Goal: Transaction & Acquisition: Download file/media

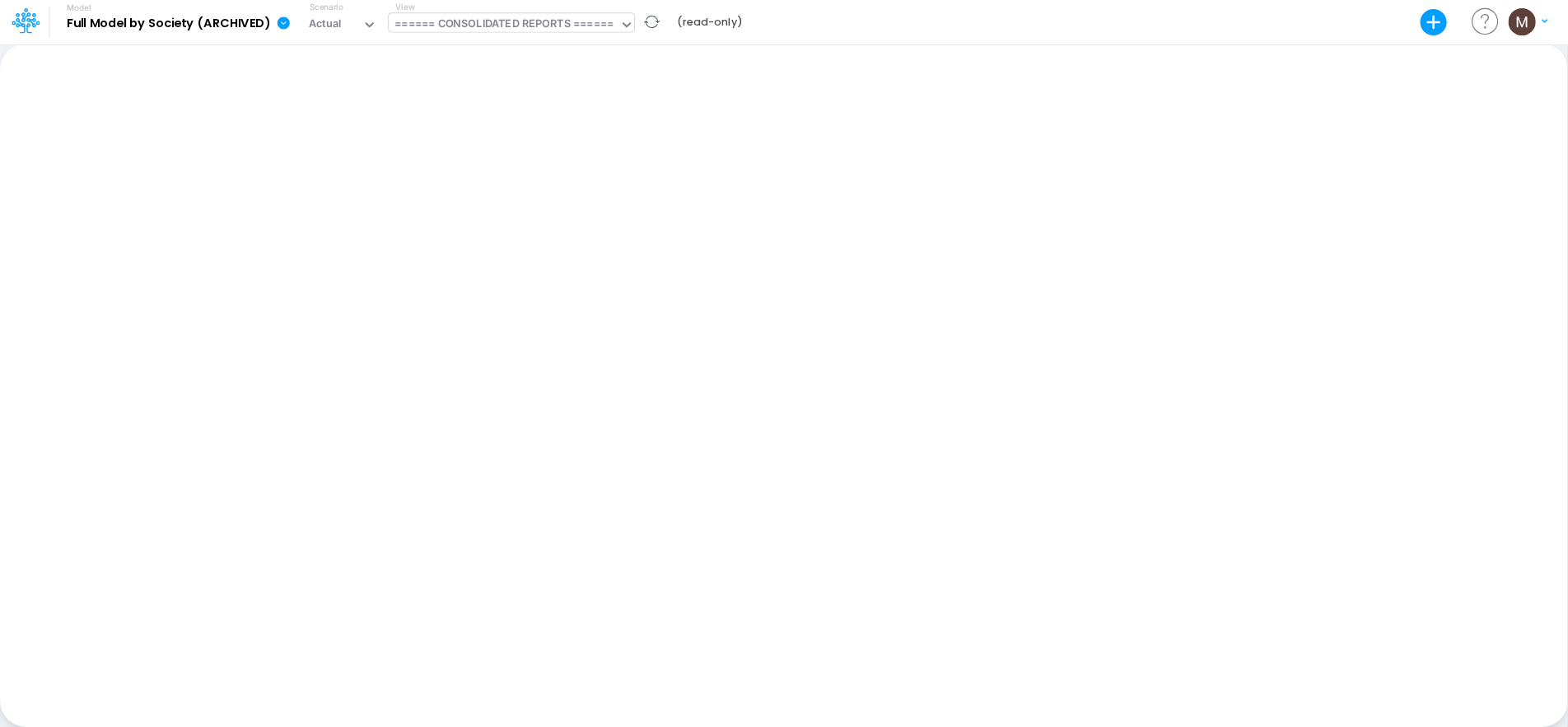
click at [517, 24] on div "====== CONSOLIDATED REPORTS ======" at bounding box center [504, 25] width 219 height 19
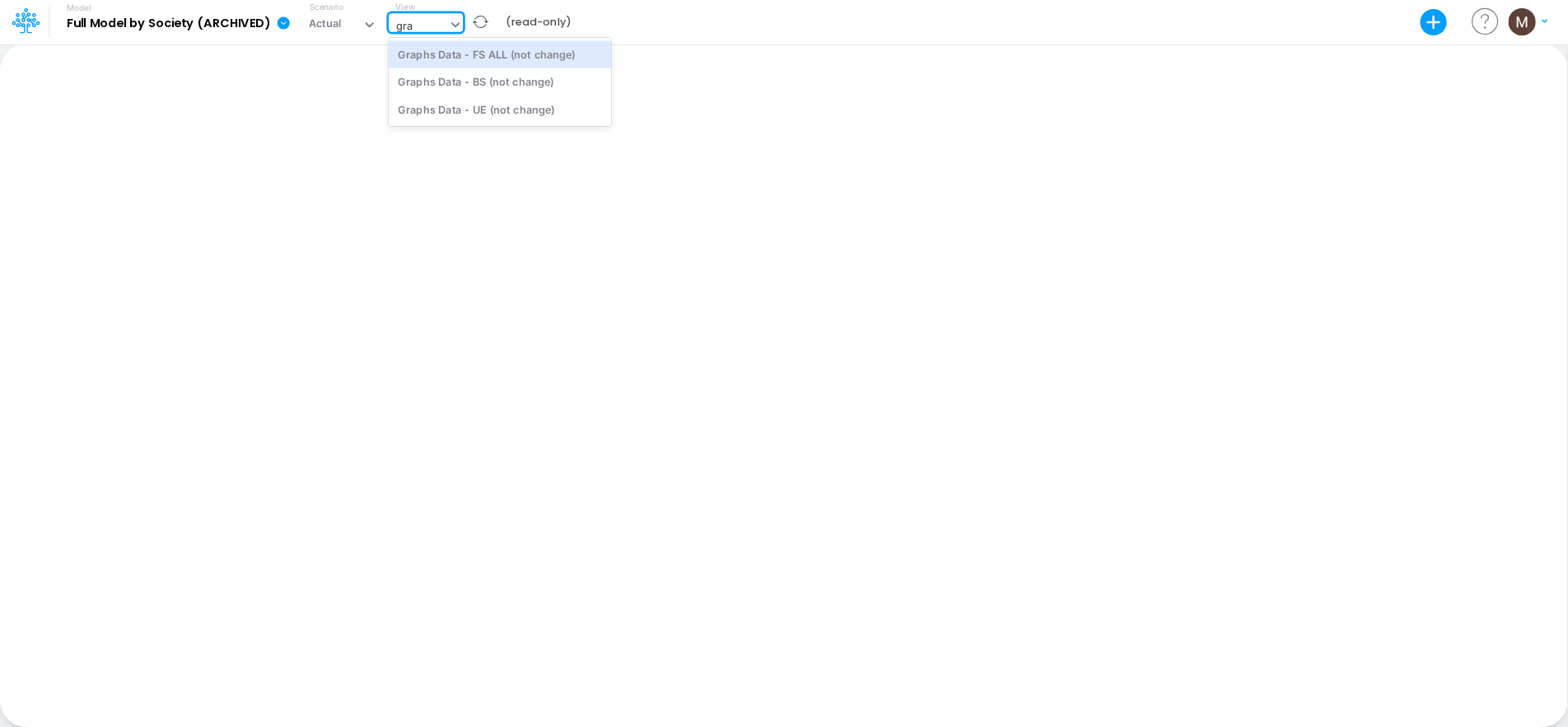
type input "grap"
click at [524, 58] on div "Graphs Data - FS ALL (not change)" at bounding box center [500, 54] width 222 height 27
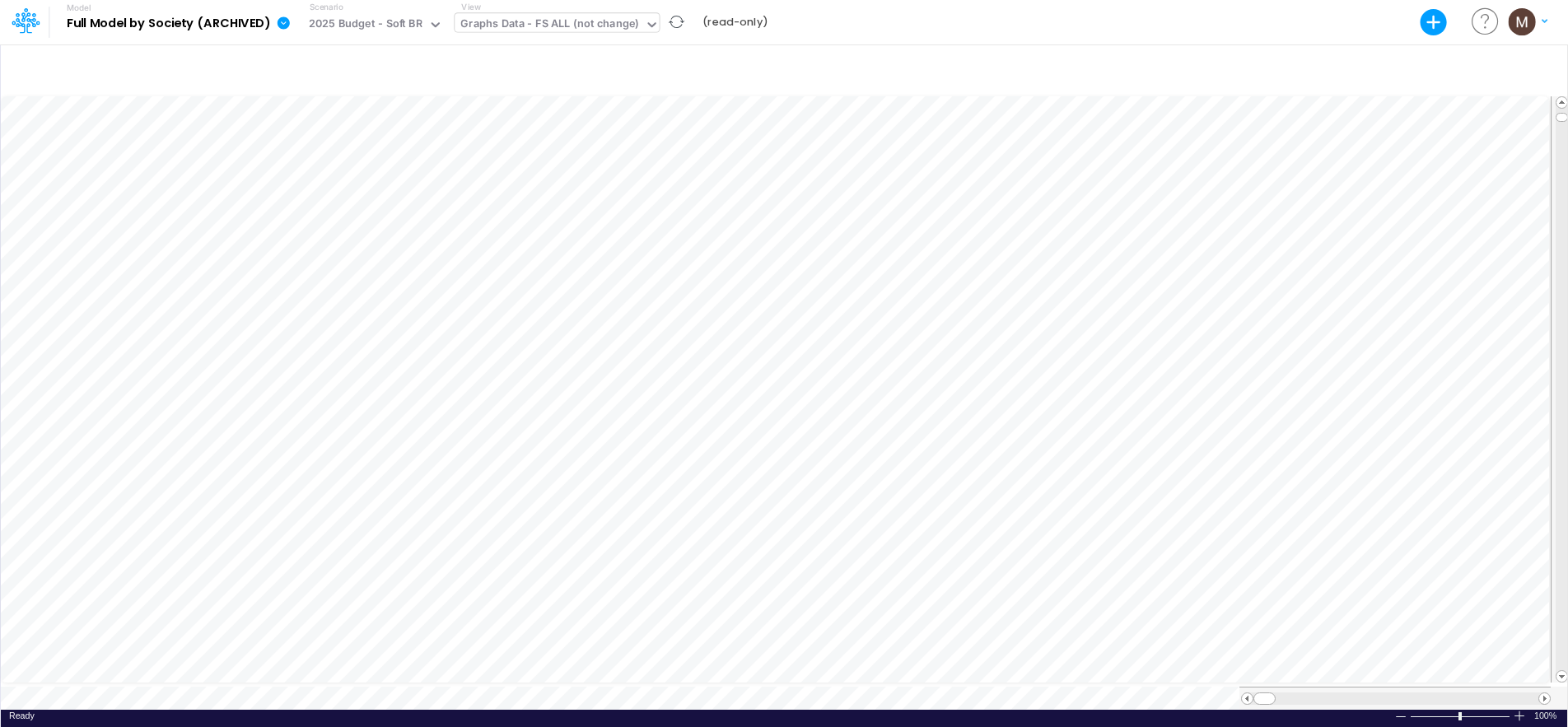
scroll to position [8, 1]
click at [283, 23] on icon at bounding box center [283, 22] width 12 height 12
click at [320, 73] on button "Export" at bounding box center [366, 67] width 176 height 27
click at [530, 79] on button "Excel" at bounding box center [543, 75] width 176 height 25
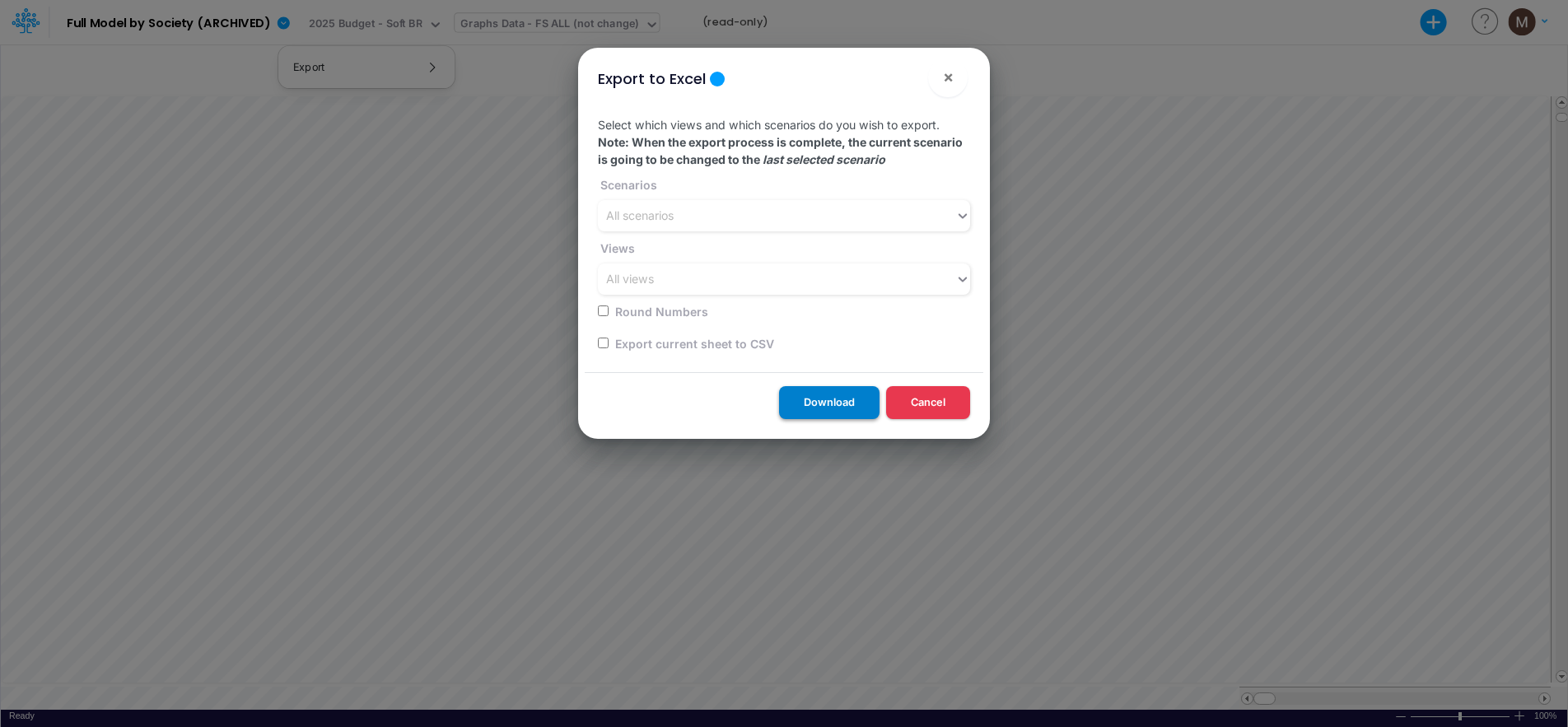
click at [830, 396] on button "Download" at bounding box center [829, 402] width 101 height 32
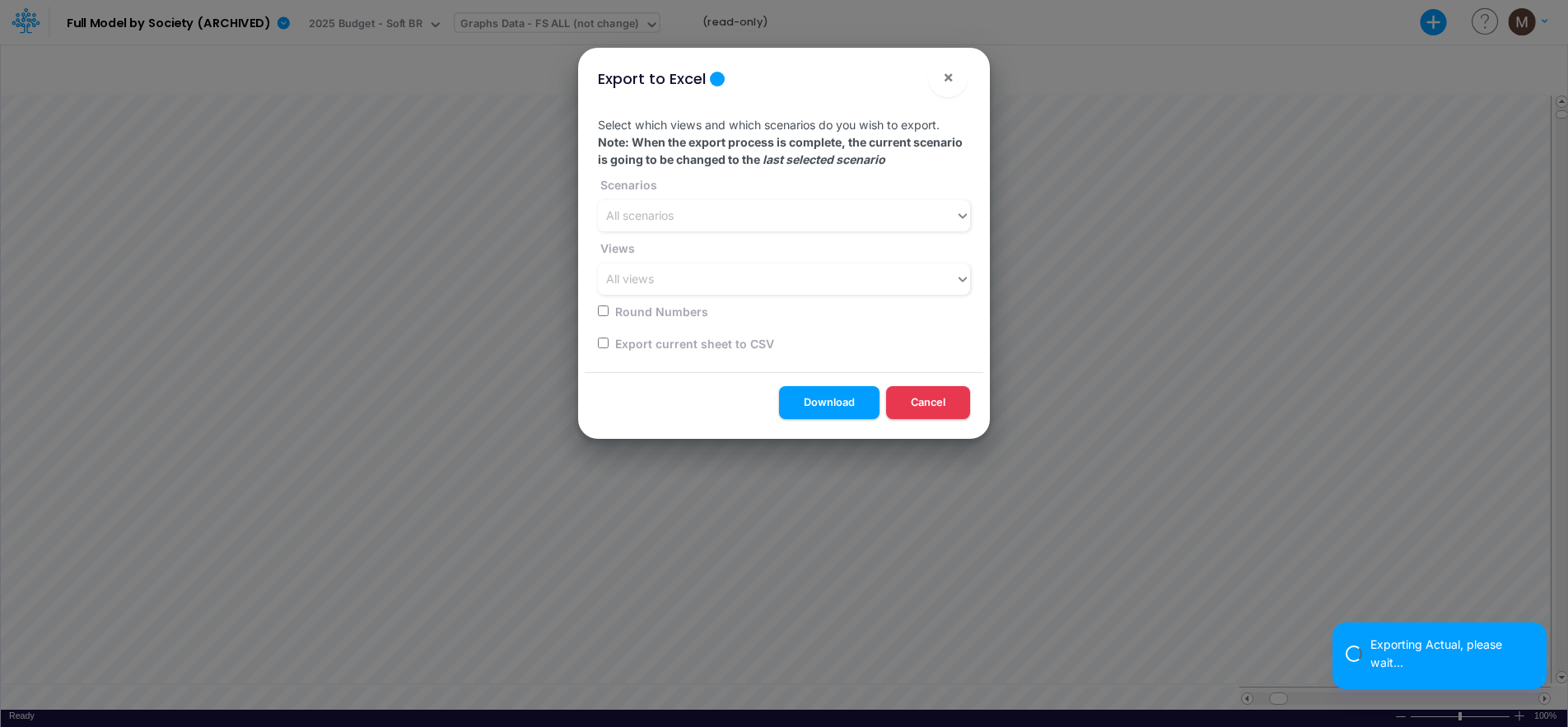
click at [1453, 671] on div "Exporting Actual, please wait..." at bounding box center [1439, 655] width 187 height 40
click at [913, 409] on button "Cancel" at bounding box center [928, 402] width 84 height 32
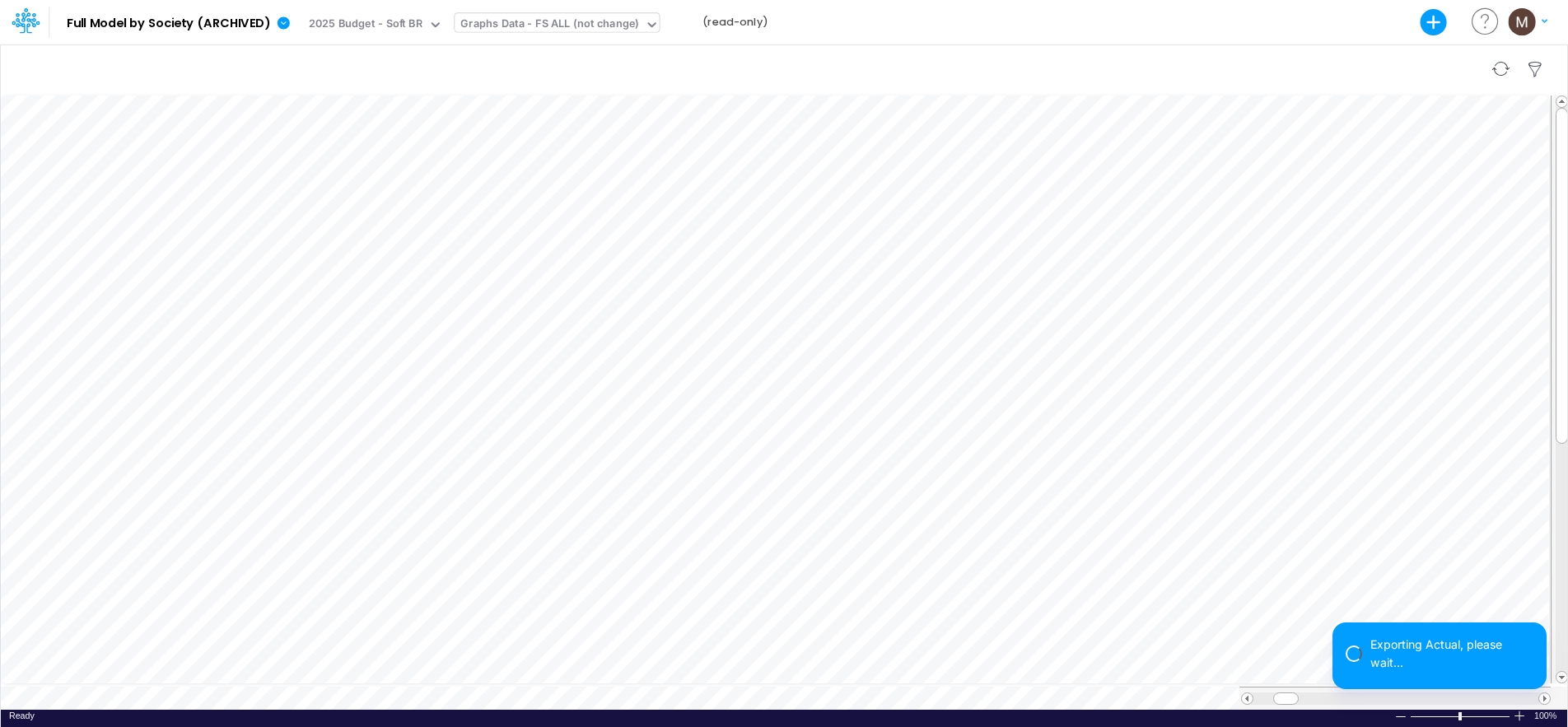
scroll to position [8, 0]
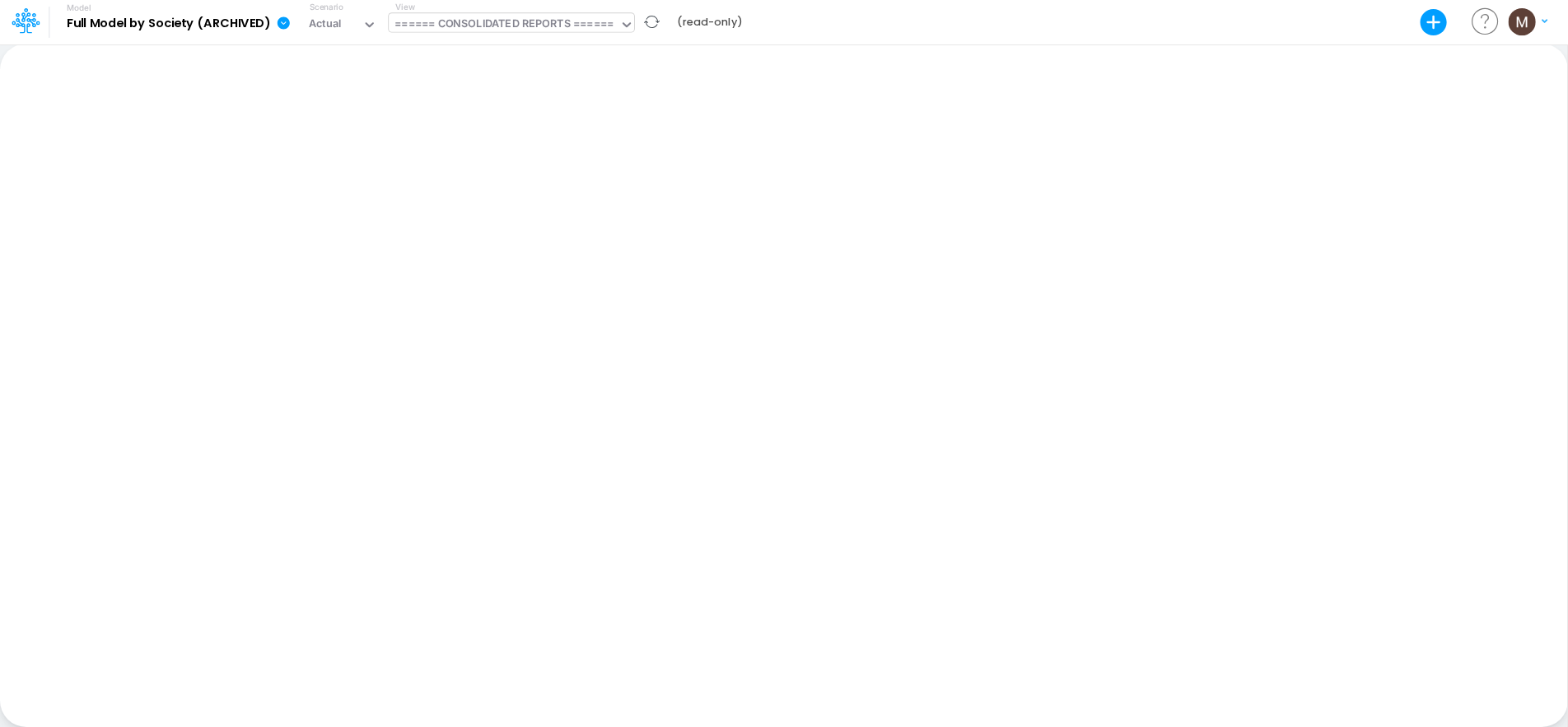
click at [450, 24] on div "====== CONSOLIDATED REPORTS ======" at bounding box center [504, 25] width 219 height 19
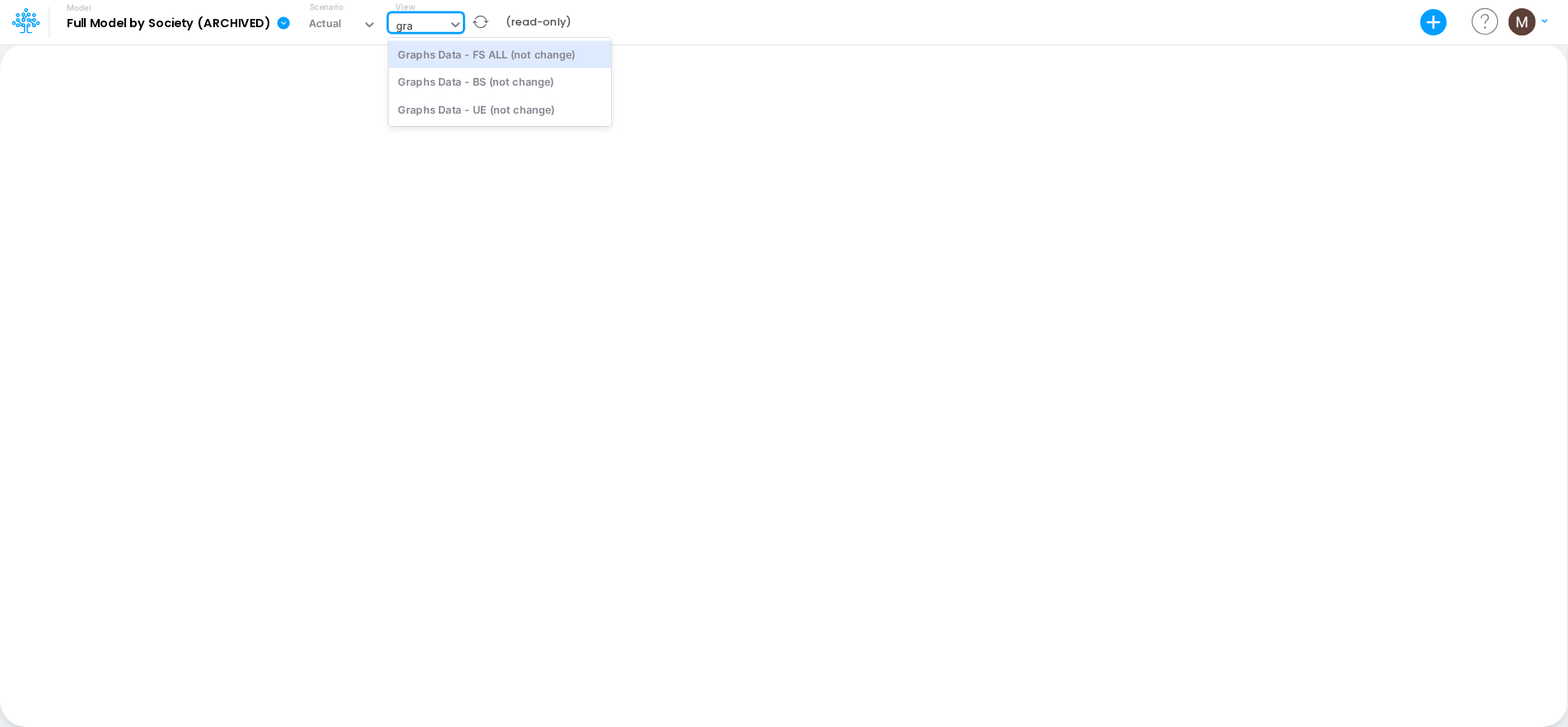
type input "grap"
click at [532, 56] on div "Graphs Data - FS ALL (not change)" at bounding box center [500, 54] width 222 height 27
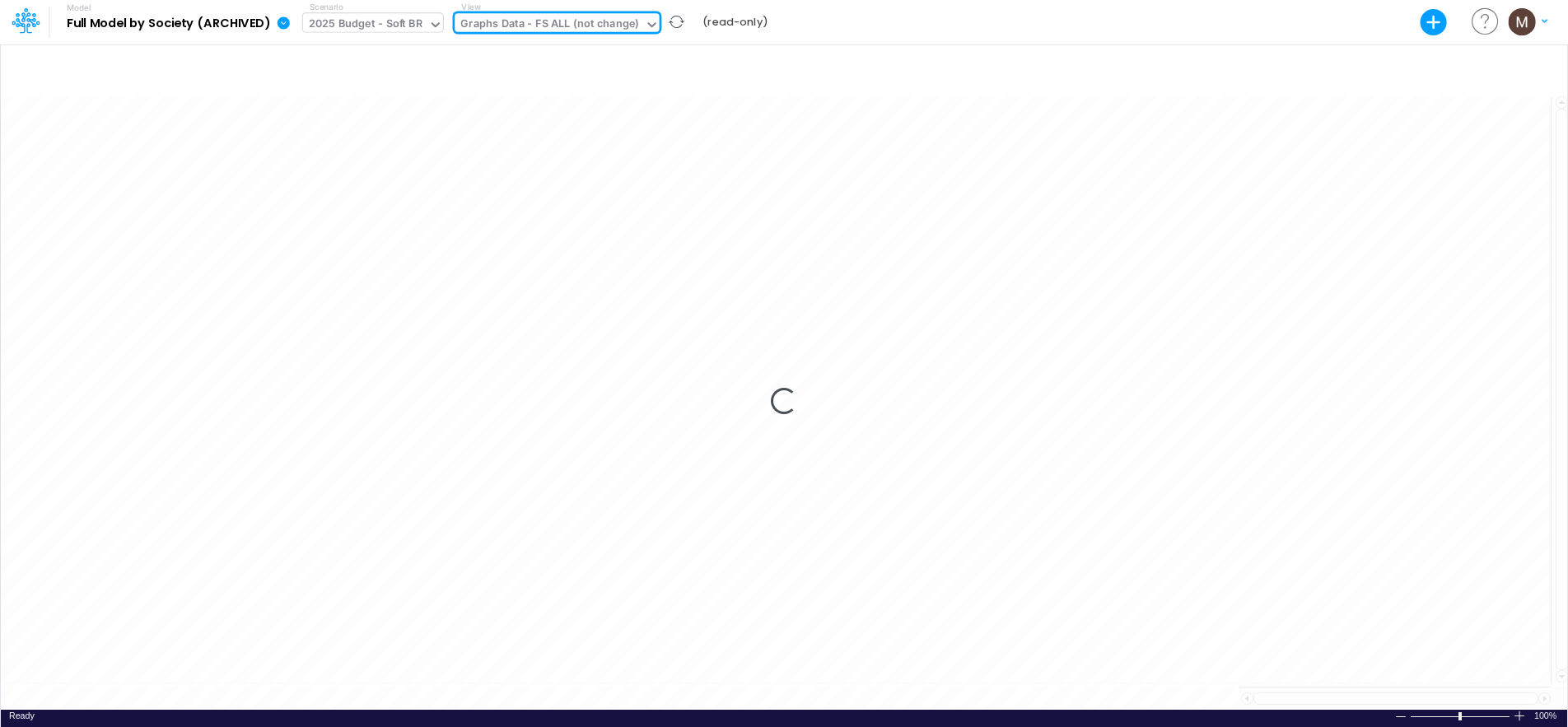
click at [403, 27] on div "2025 Budget - Soft BR" at bounding box center [365, 25] width 114 height 19
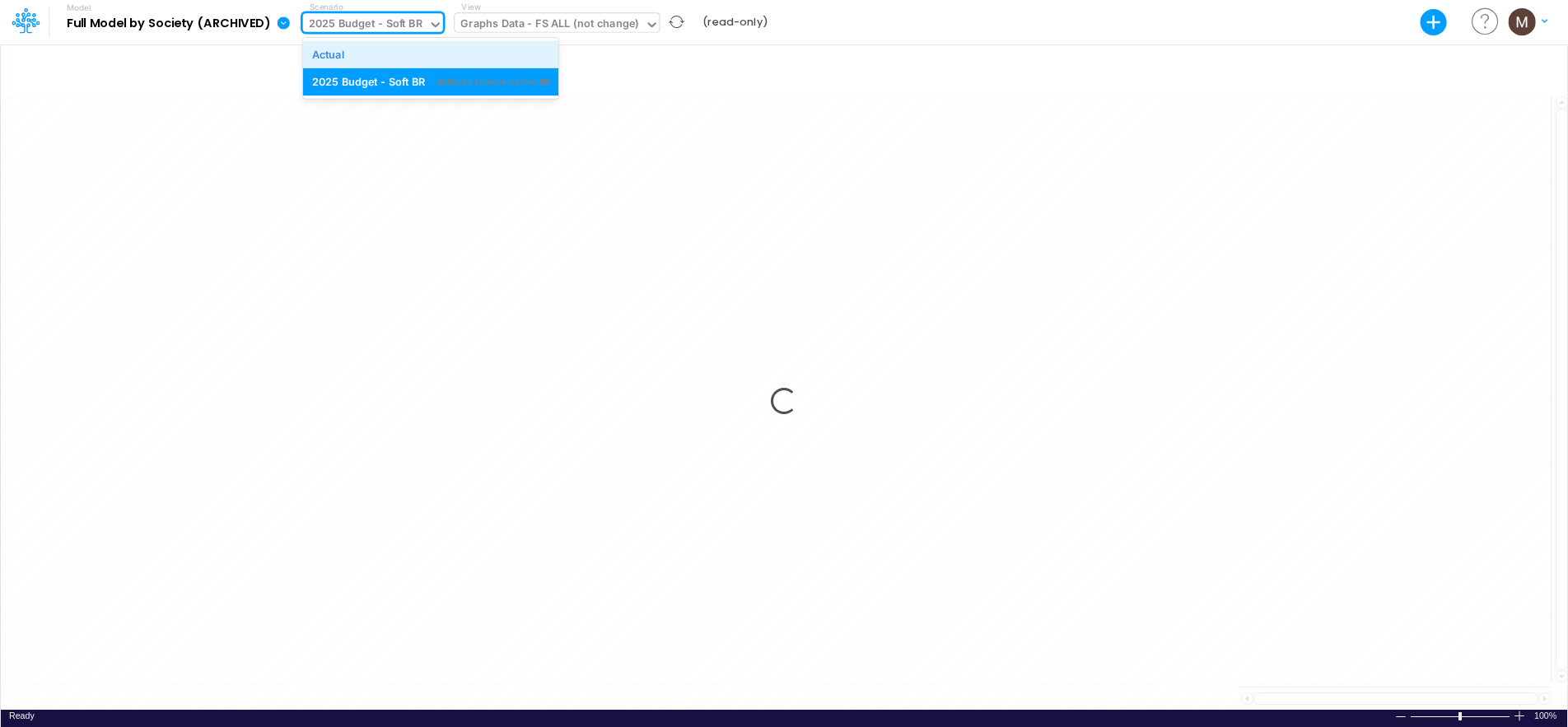
click at [396, 53] on div "Actual" at bounding box center [430, 54] width 238 height 16
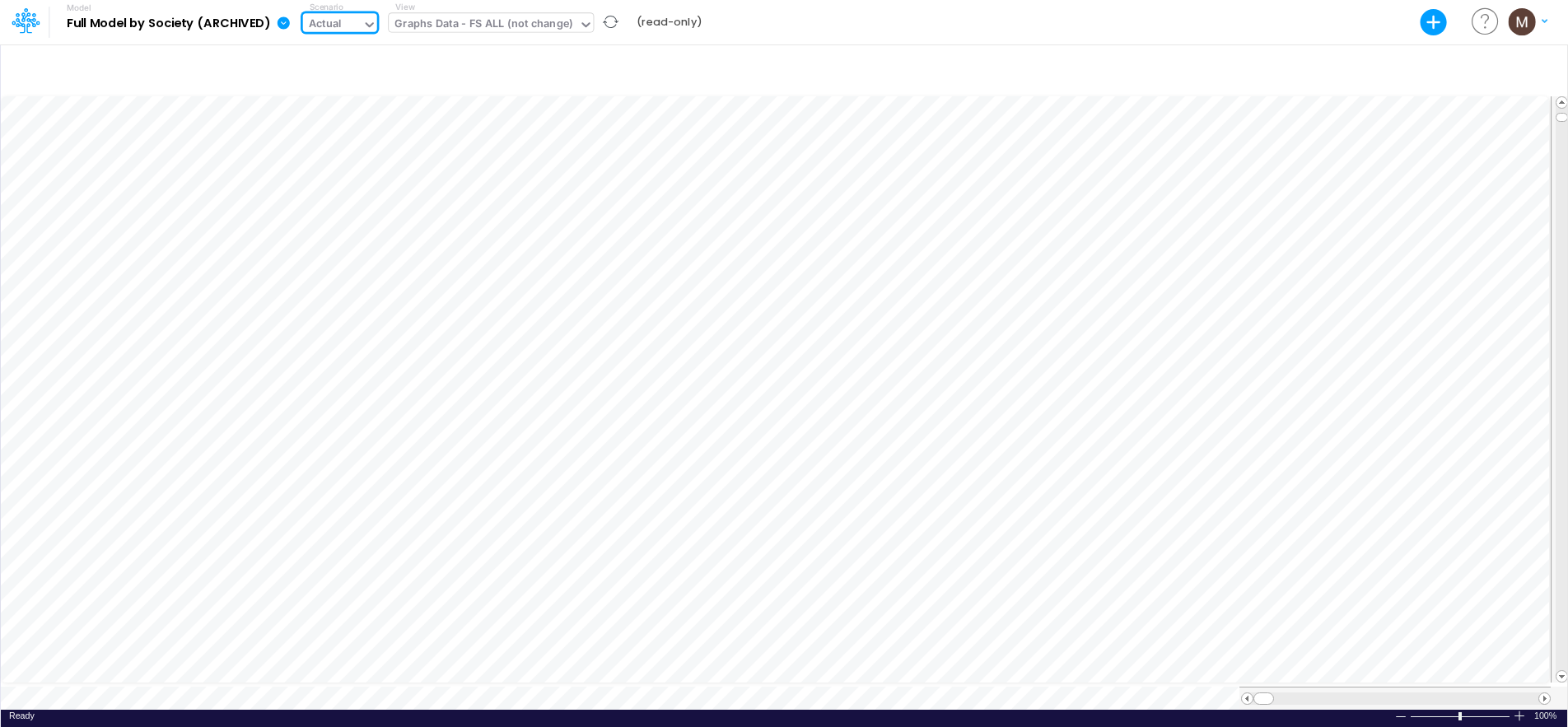
click at [279, 22] on icon at bounding box center [283, 22] width 12 height 12
click at [221, 29] on b "Full Model by Society (ARCHIVED)" at bounding box center [169, 24] width 203 height 15
click at [207, 27] on b "Full Model by Society (ARCHIVED)" at bounding box center [169, 24] width 203 height 15
click at [33, 26] on icon at bounding box center [23, 23] width 24 height 9
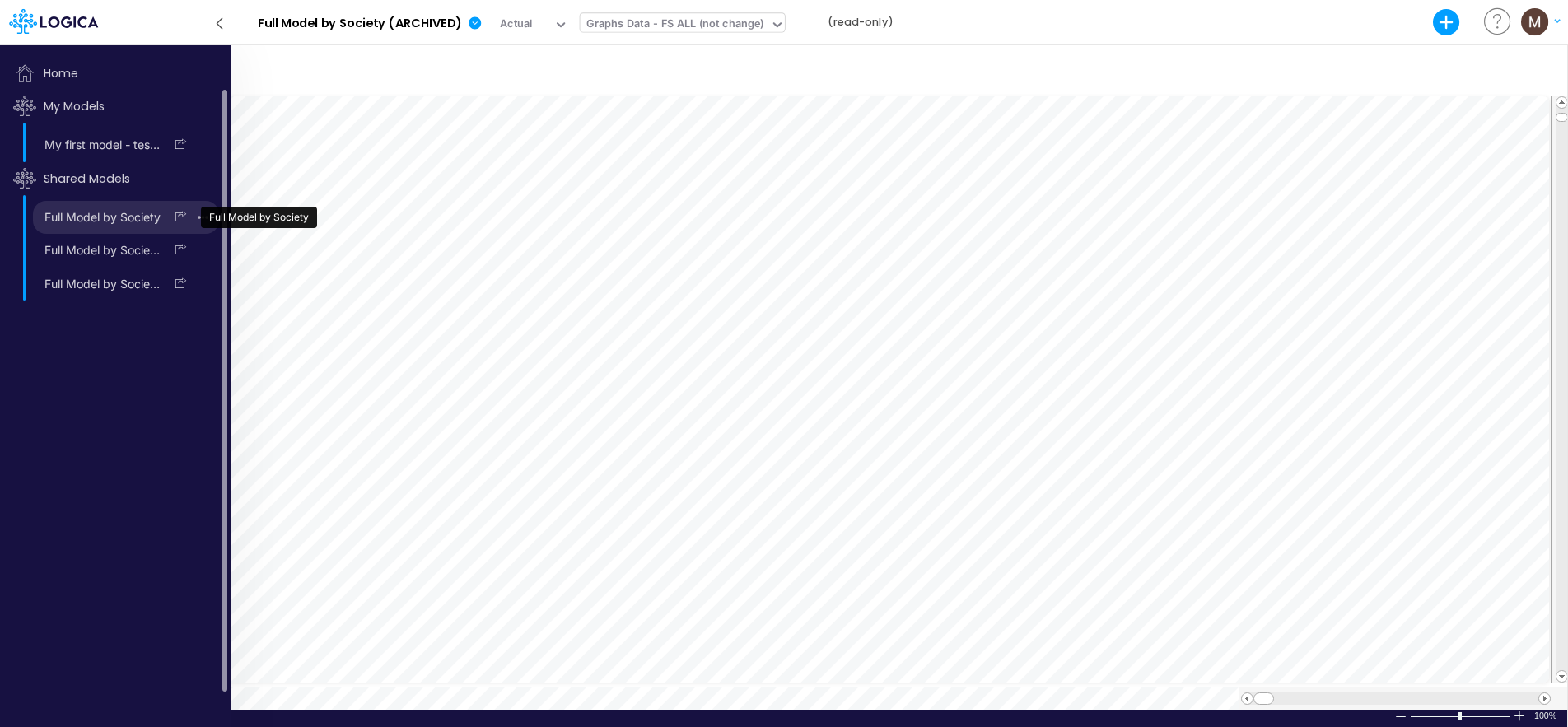
click at [114, 220] on link "Full Model by Society" at bounding box center [98, 218] width 131 height 26
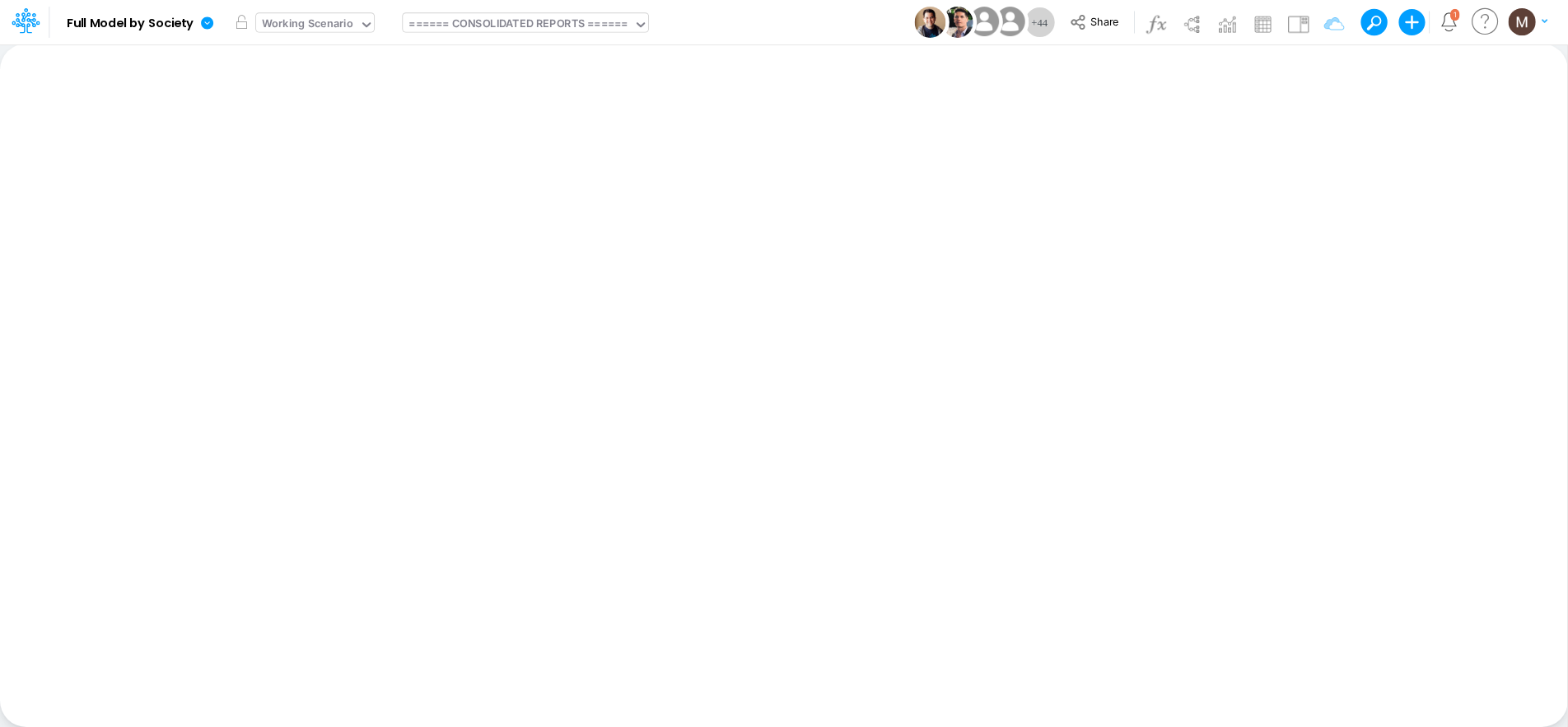
click at [338, 23] on div "Working Scenario" at bounding box center [307, 25] width 91 height 19
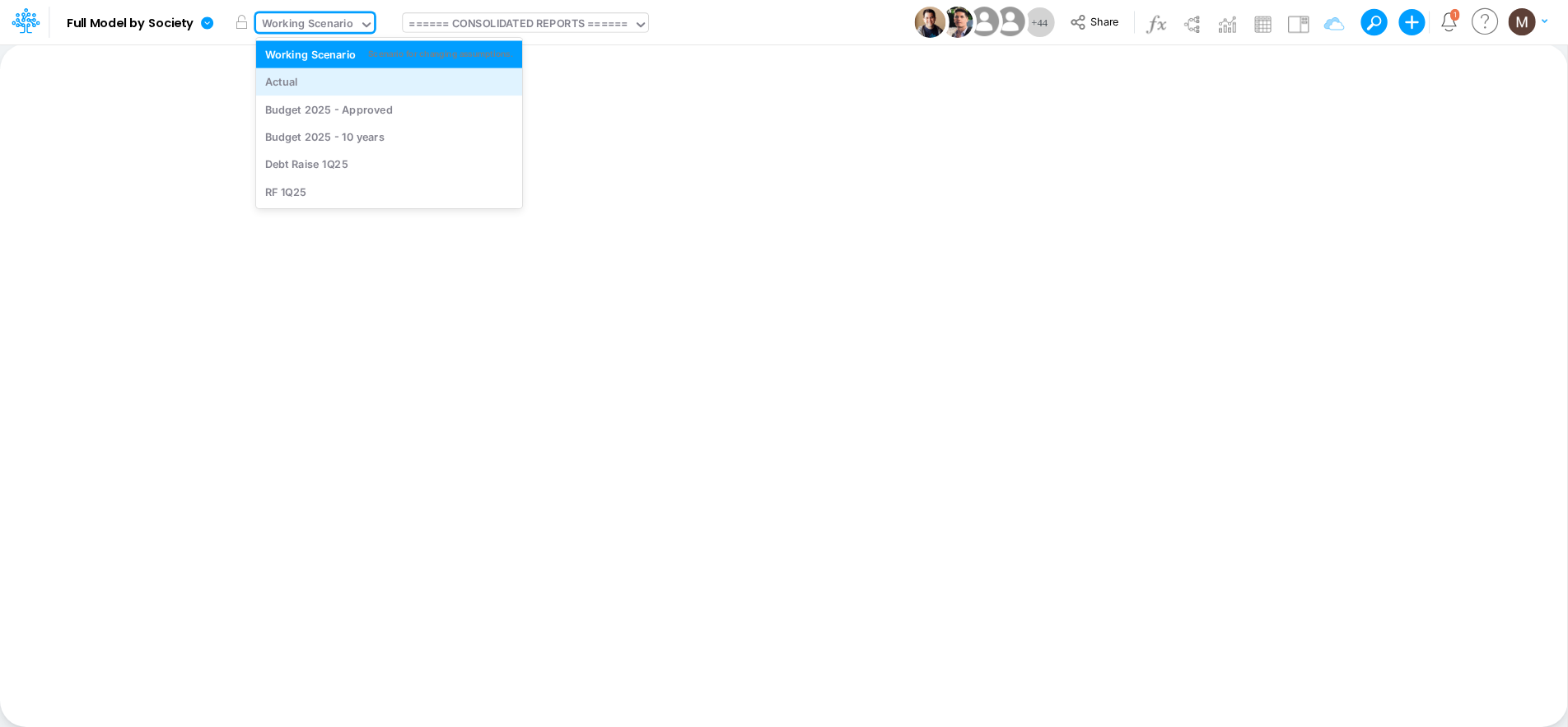
click at [331, 89] on div "Actual" at bounding box center [390, 82] width 249 height 16
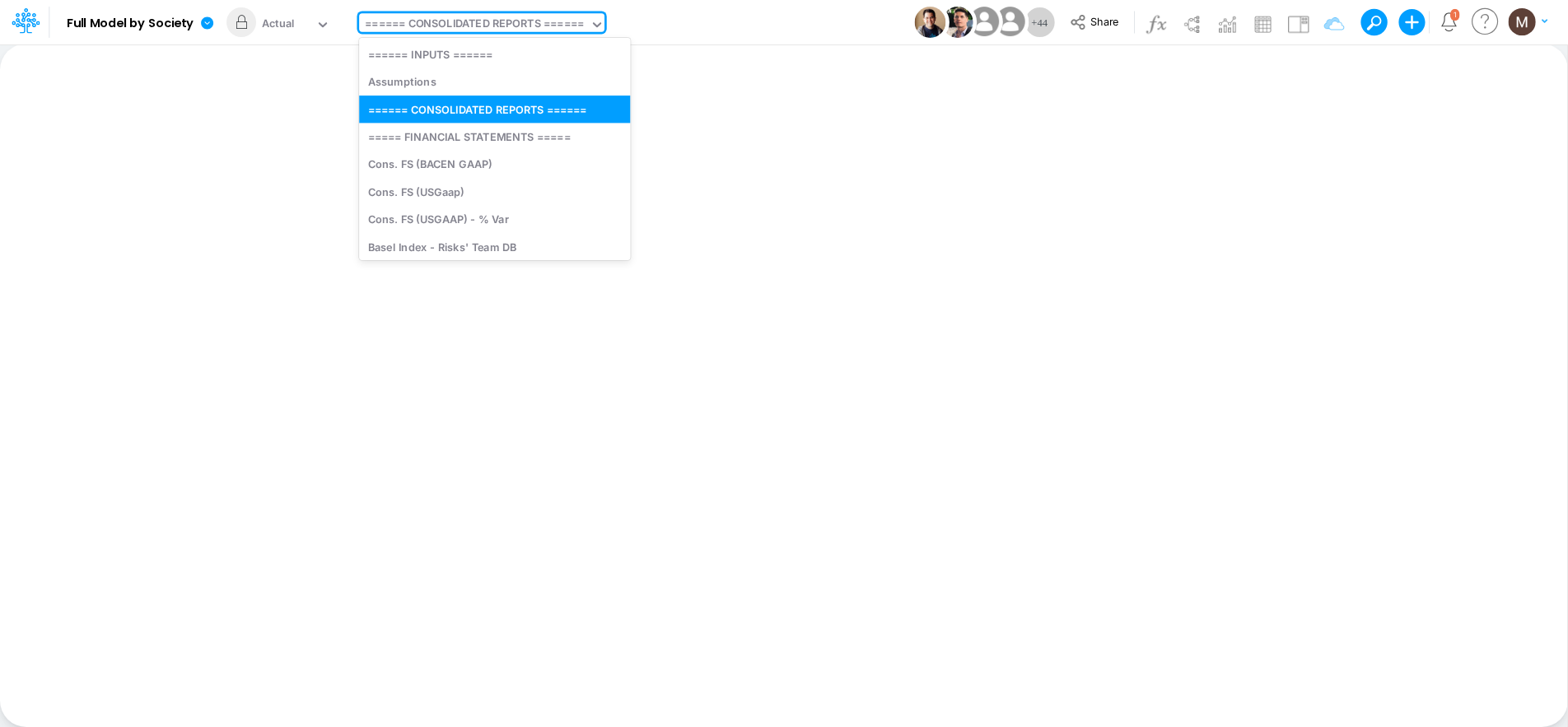
click at [510, 29] on div "====== CONSOLIDATED REPORTS ======" at bounding box center [474, 25] width 219 height 19
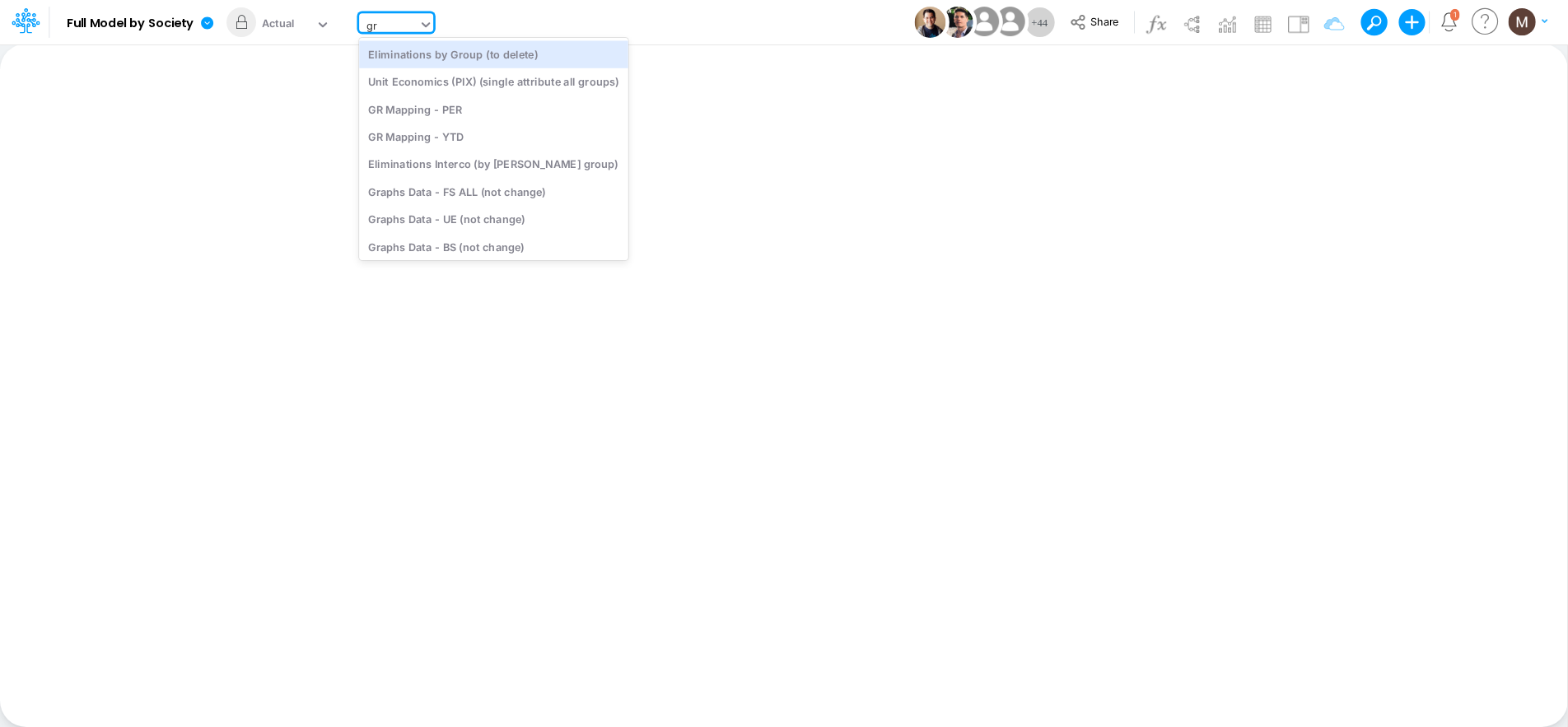
type input "gra"
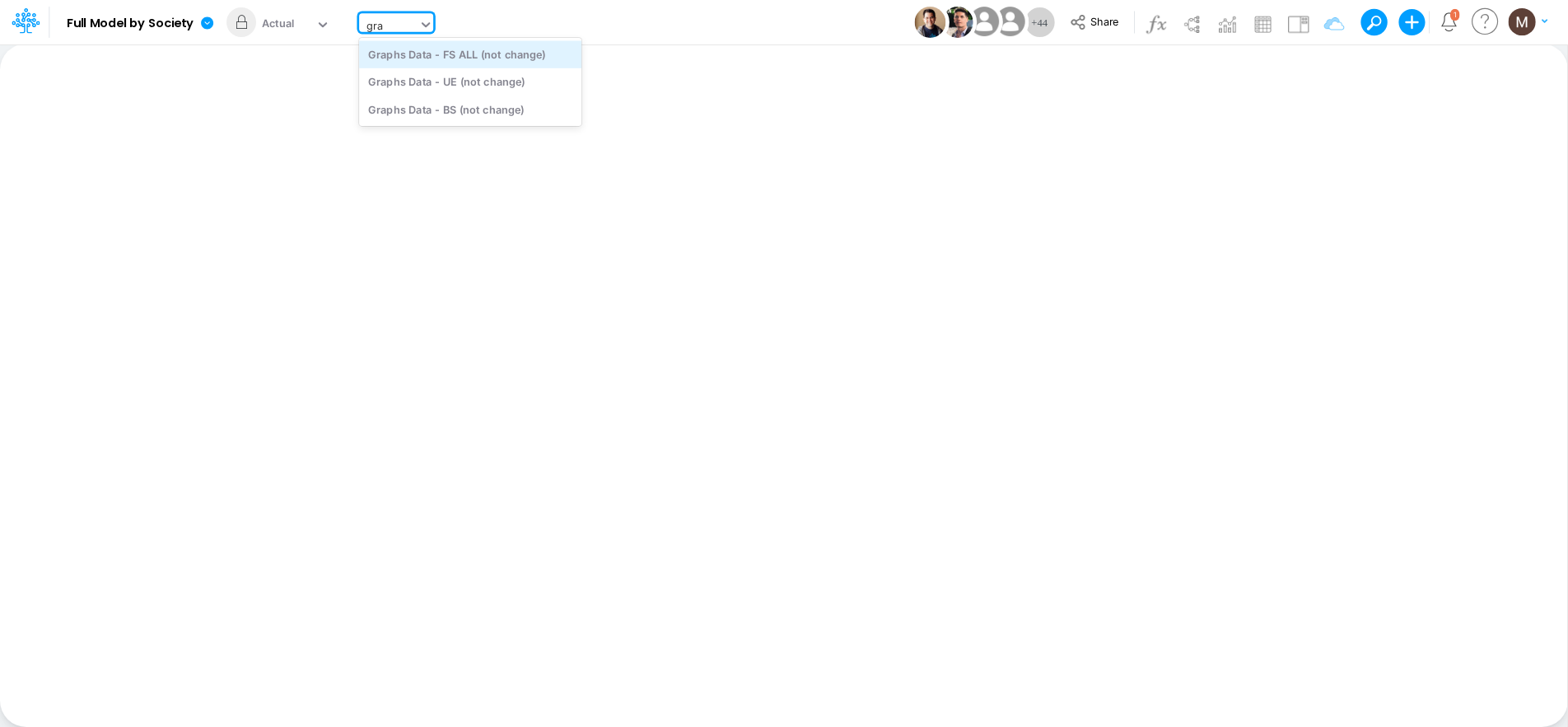
click at [494, 60] on div "Graphs Data - FS ALL (not change)" at bounding box center [470, 54] width 222 height 27
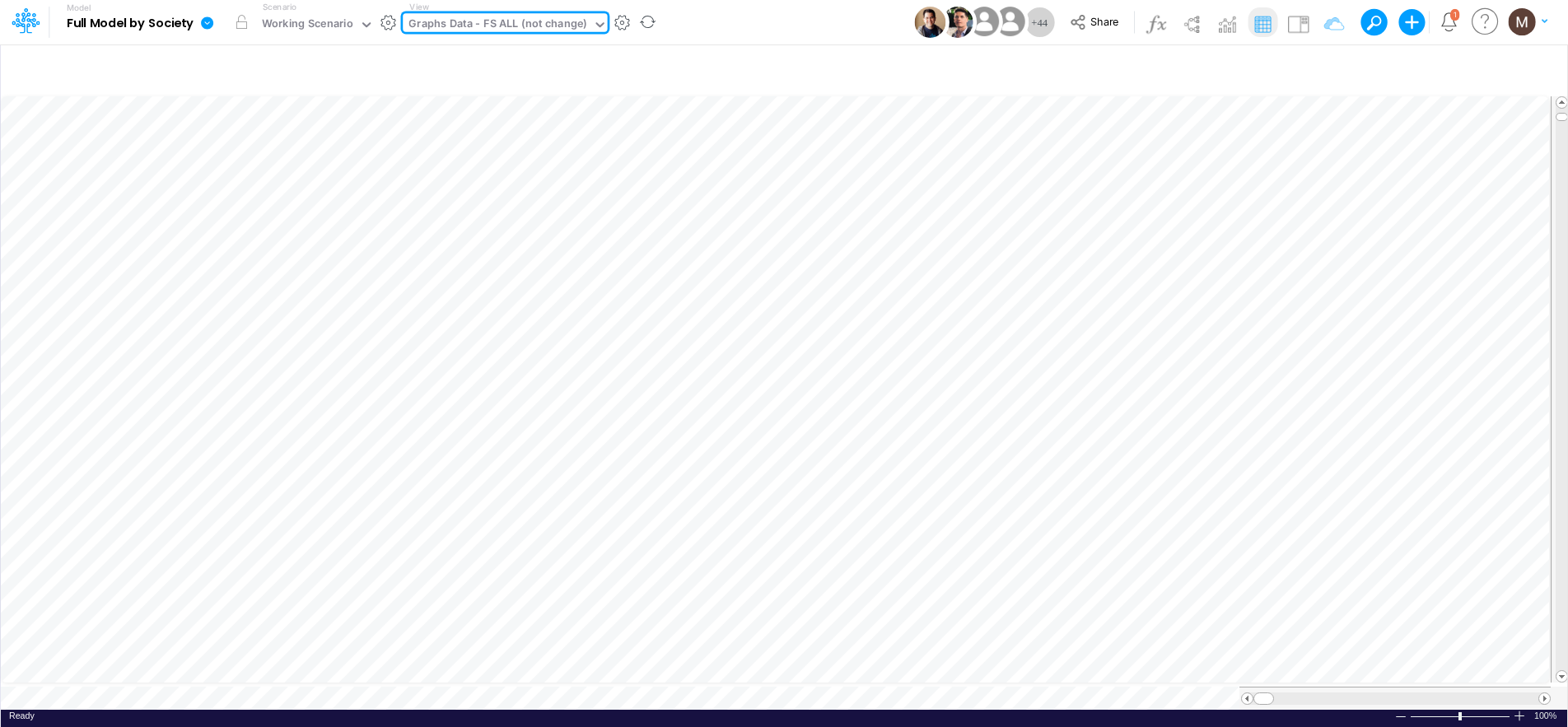
click at [206, 29] on icon at bounding box center [206, 22] width 12 height 12
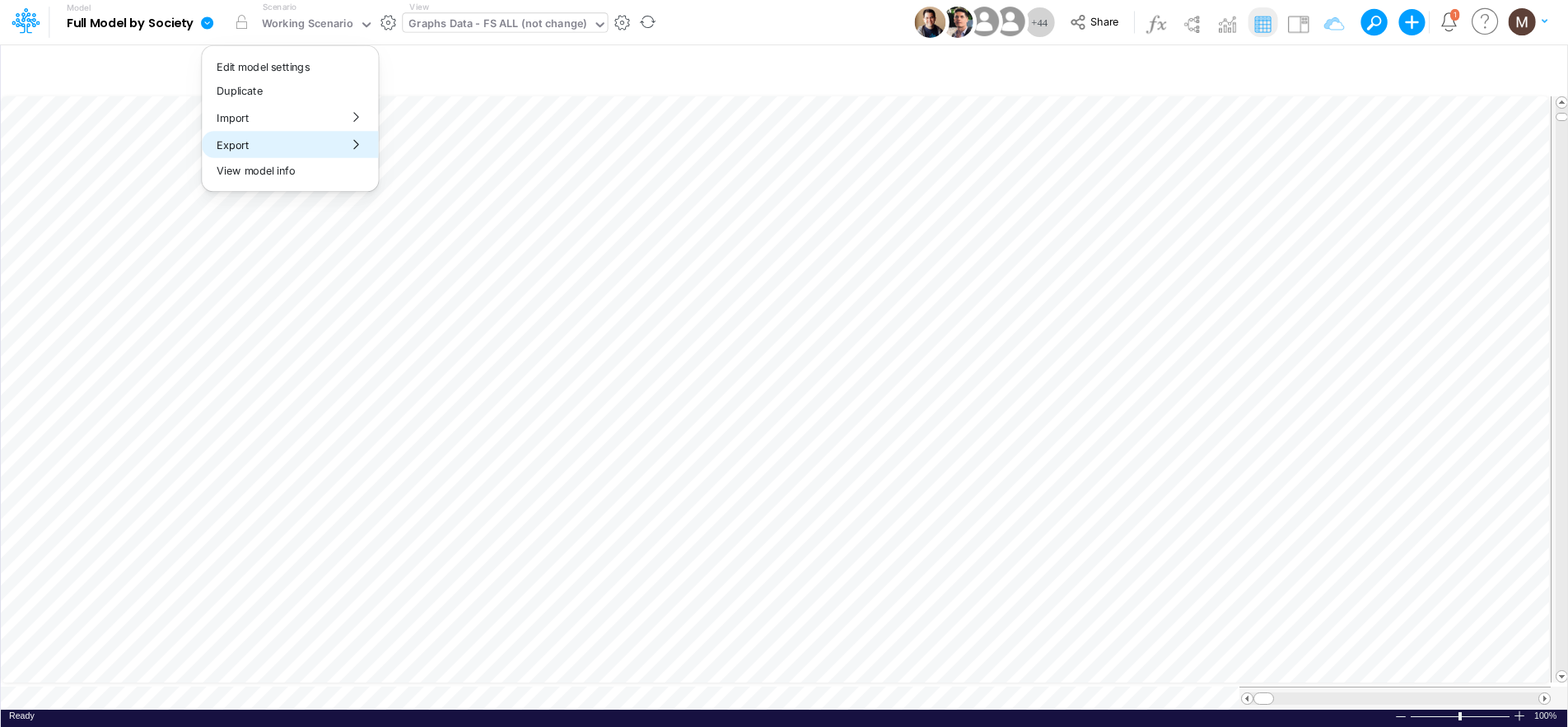
click at [265, 141] on button "Export" at bounding box center [289, 144] width 176 height 27
click at [461, 162] on button "Excel" at bounding box center [466, 153] width 176 height 25
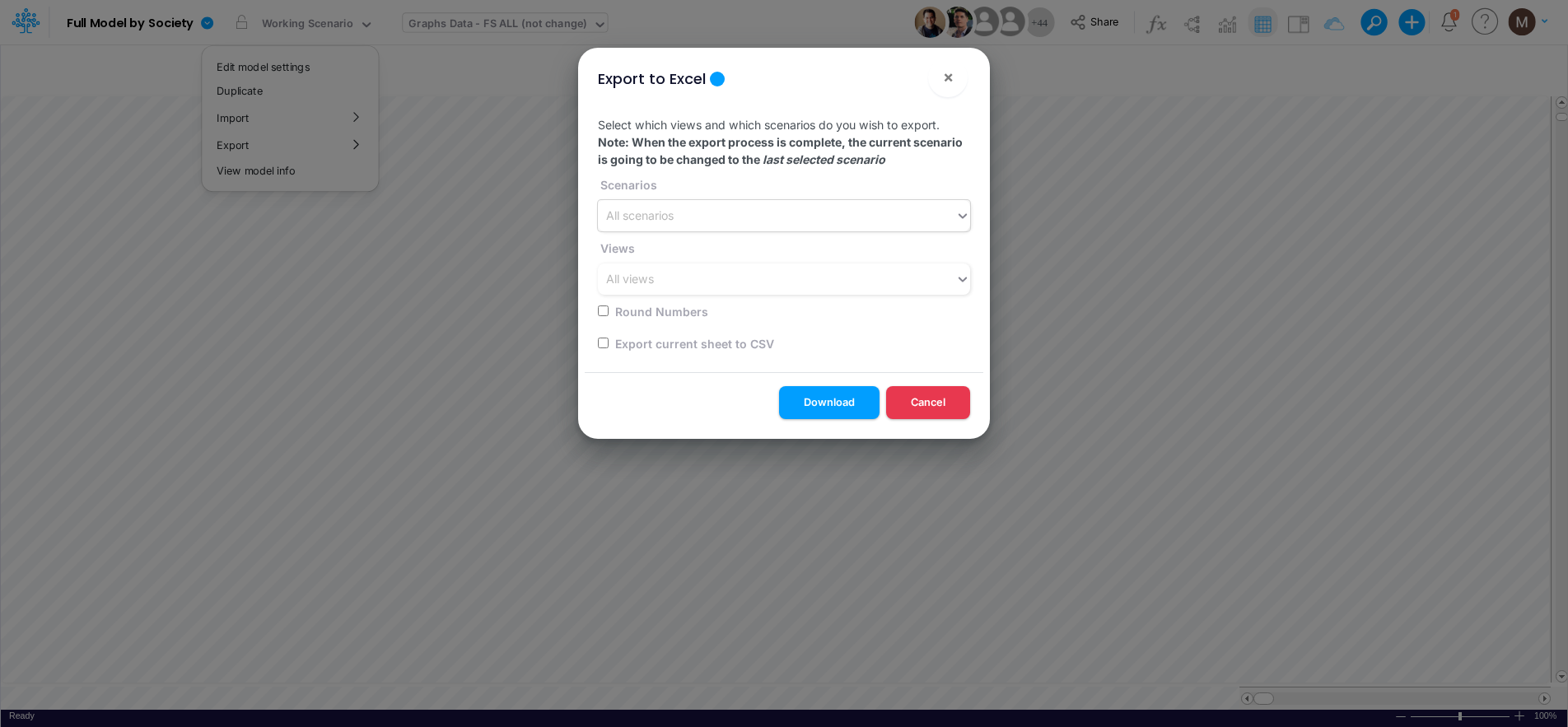
click at [683, 225] on div "All scenarios" at bounding box center [777, 216] width 358 height 27
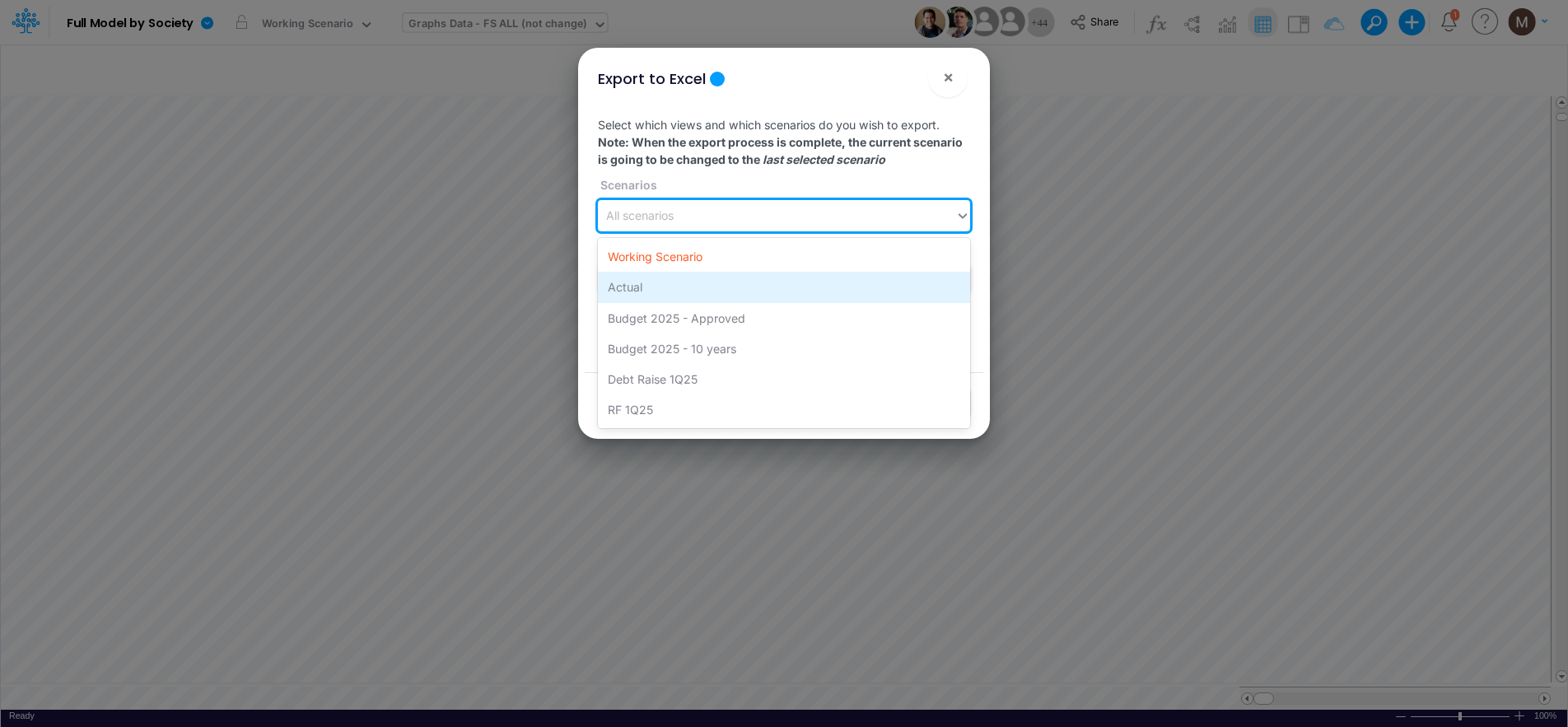
click at [665, 280] on div "Actual" at bounding box center [784, 287] width 372 height 30
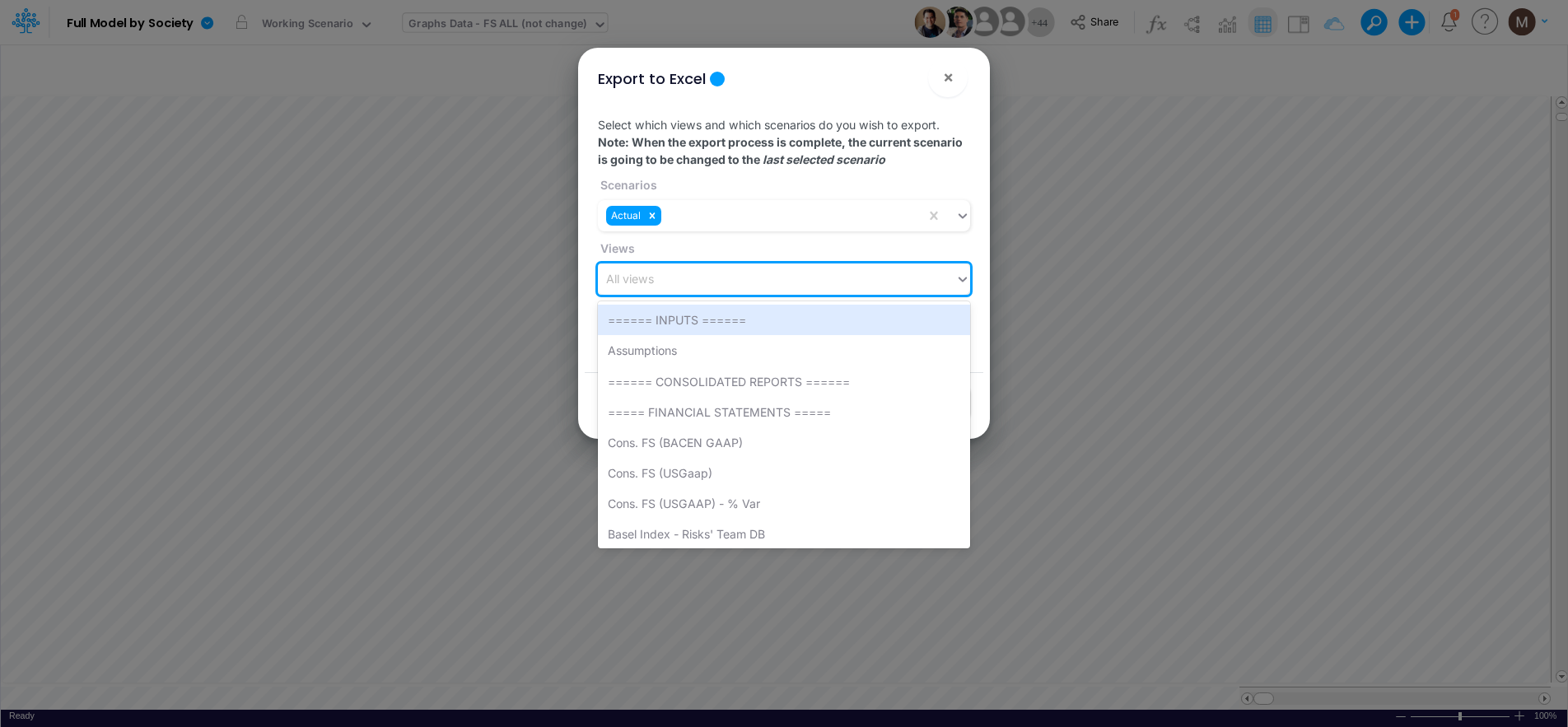
click at [666, 282] on div "All views" at bounding box center [777, 280] width 358 height 27
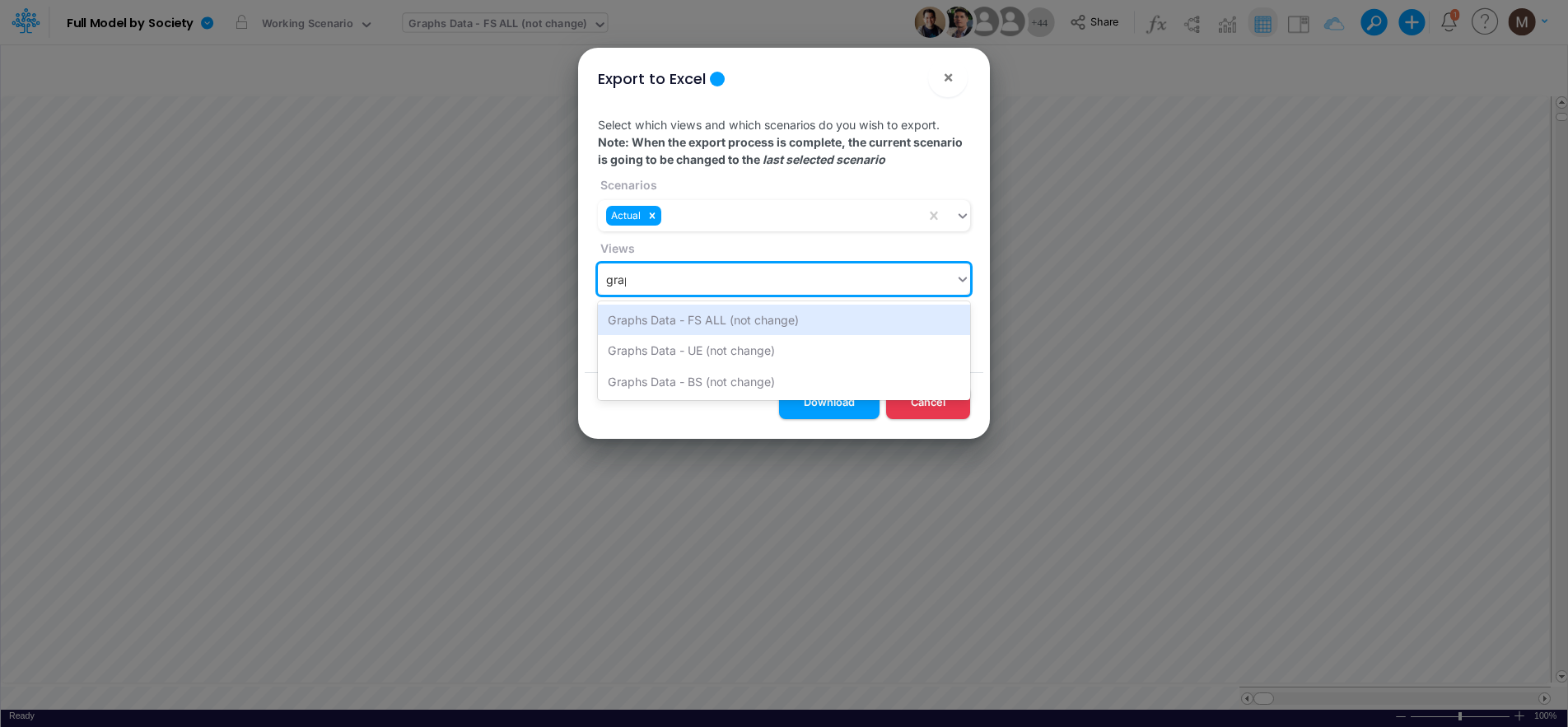
type input "graph"
click at [705, 318] on div "Graphs Data - FS ALL (not change)" at bounding box center [784, 320] width 372 height 30
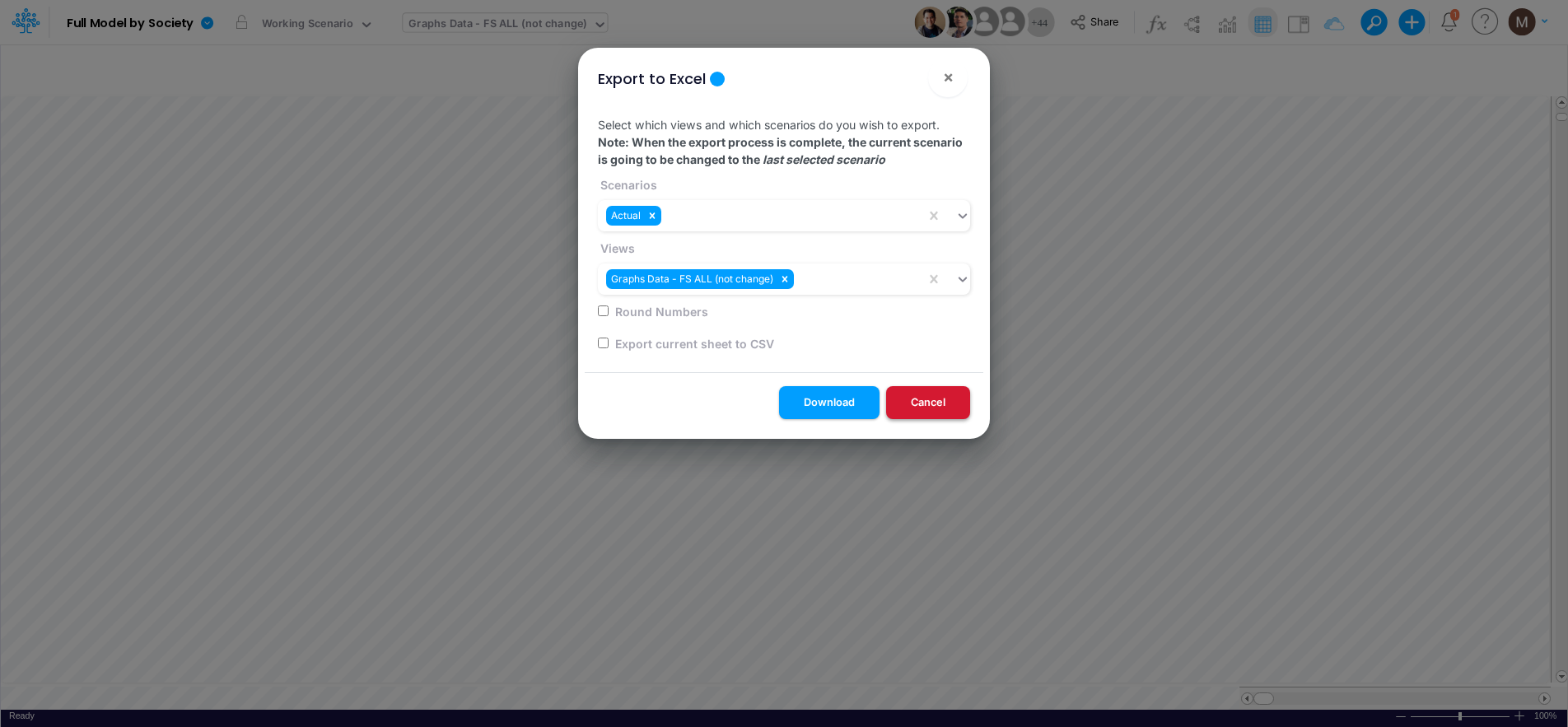
click at [913, 402] on button "Cancel" at bounding box center [928, 402] width 84 height 32
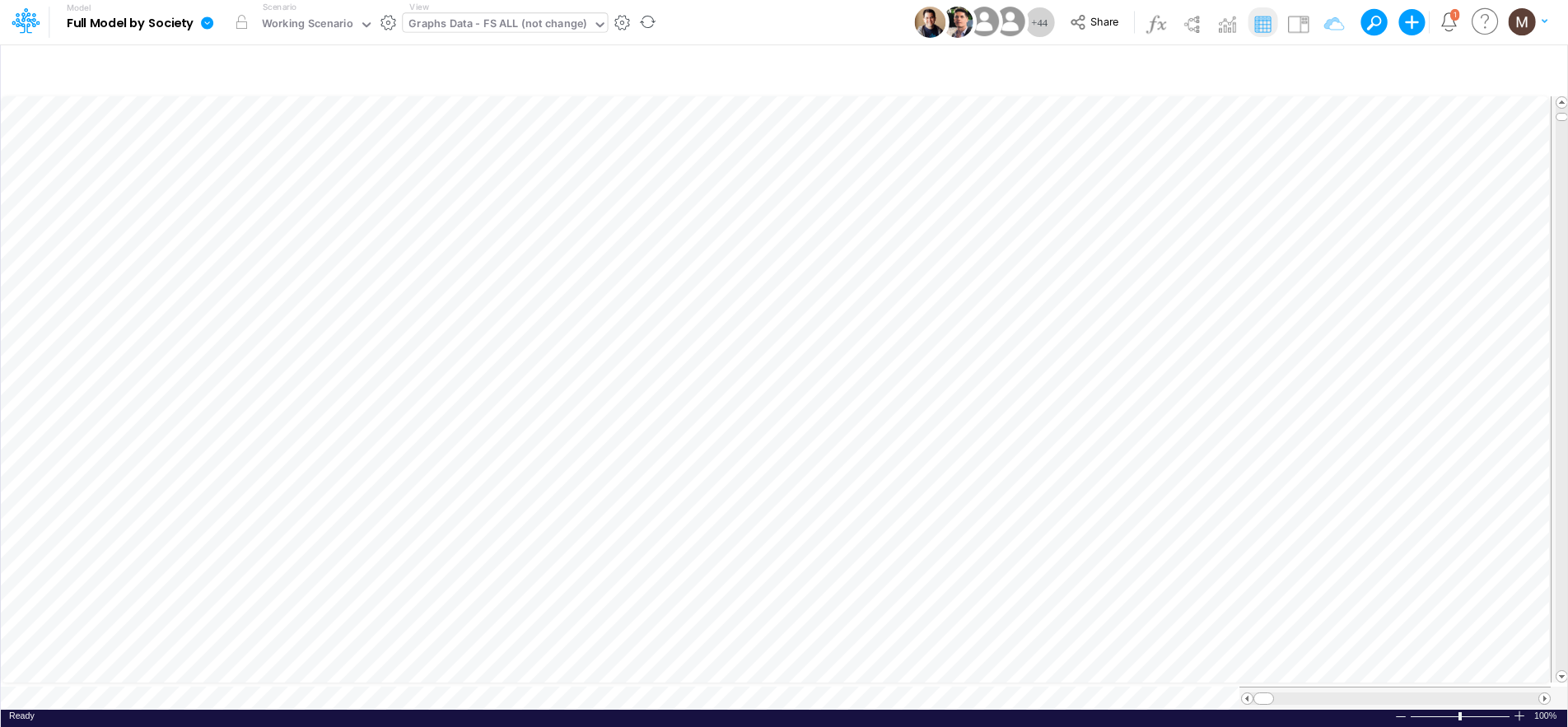
click at [202, 22] on icon at bounding box center [206, 22] width 12 height 12
click at [289, 141] on button "Export" at bounding box center [289, 144] width 176 height 27
click at [431, 153] on button "Excel" at bounding box center [466, 153] width 176 height 25
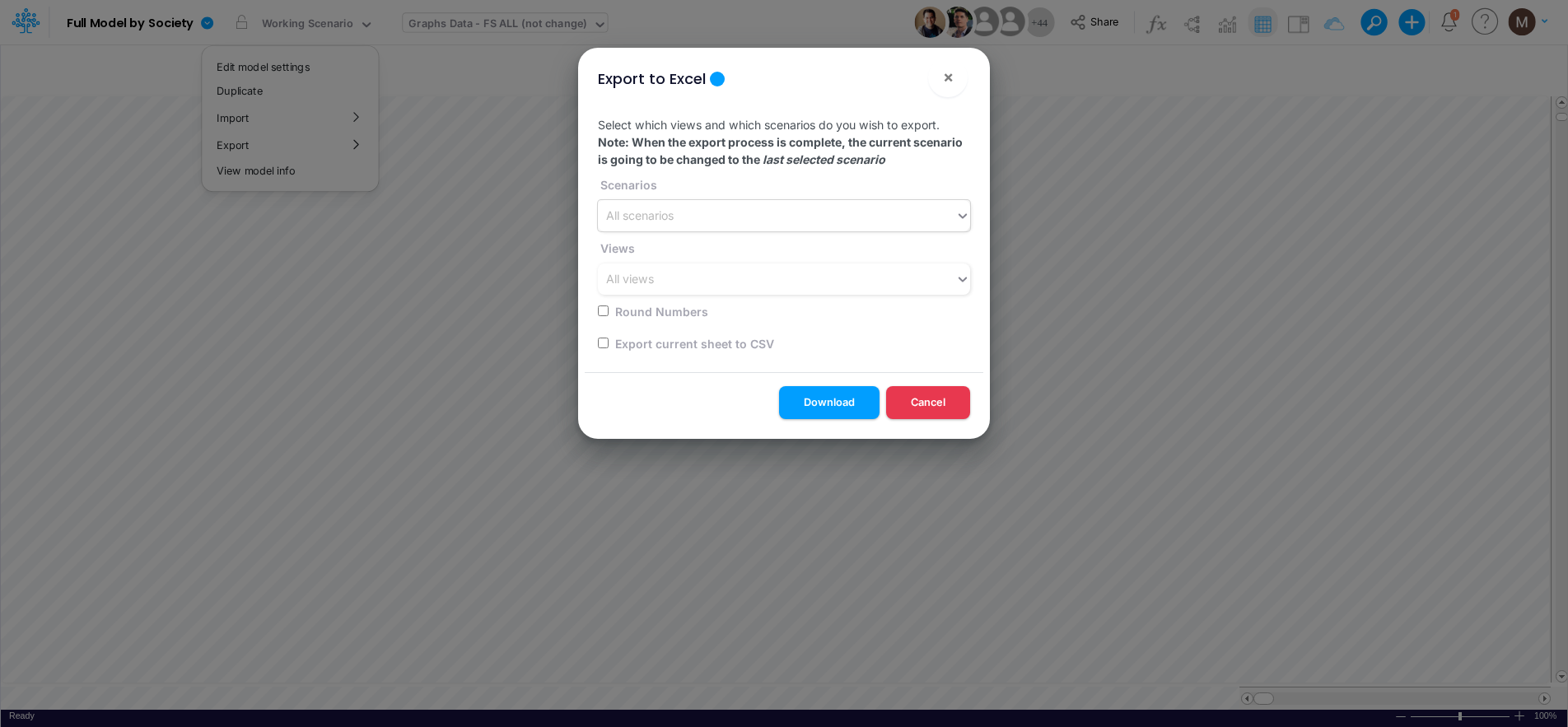
click at [738, 203] on div "All scenarios" at bounding box center [777, 216] width 358 height 27
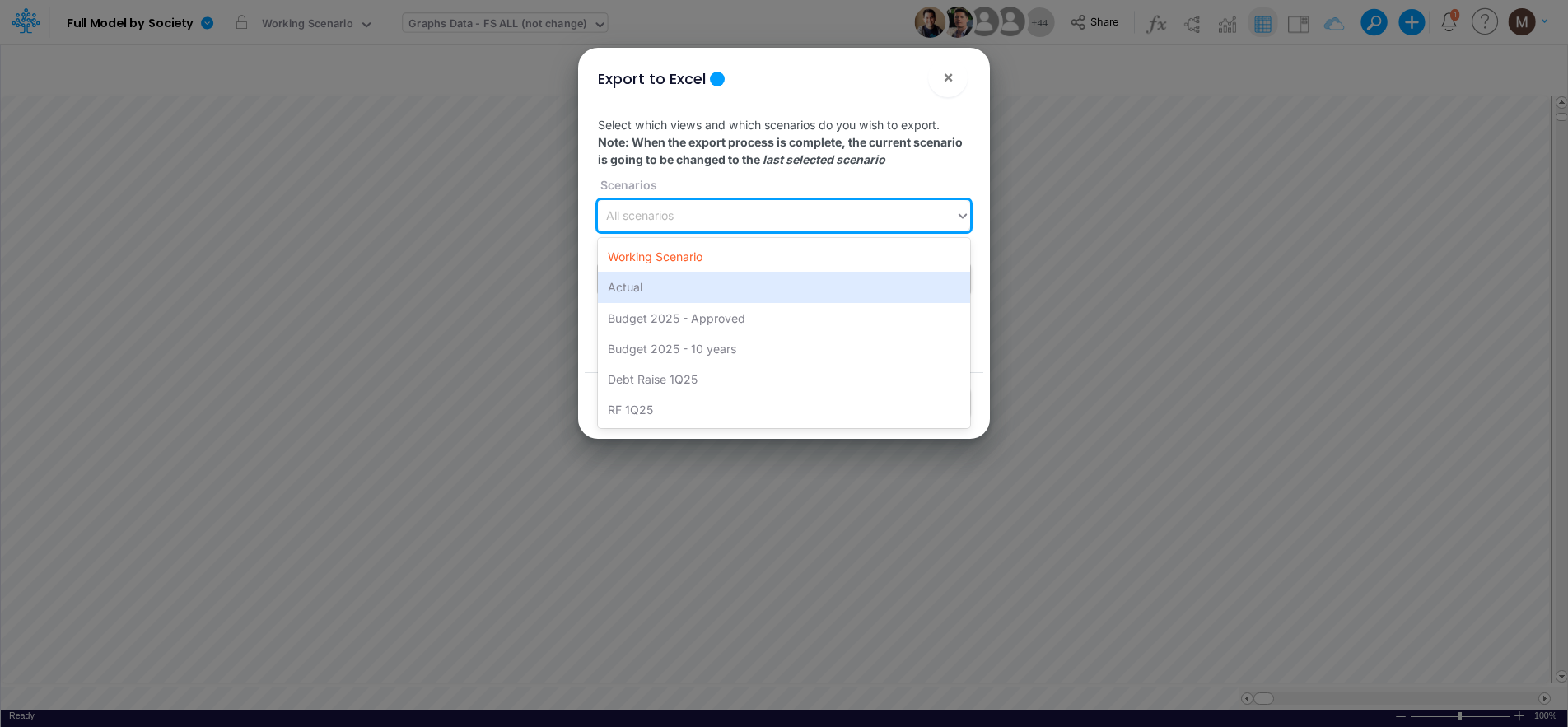
click at [654, 279] on div "Actual" at bounding box center [784, 287] width 372 height 30
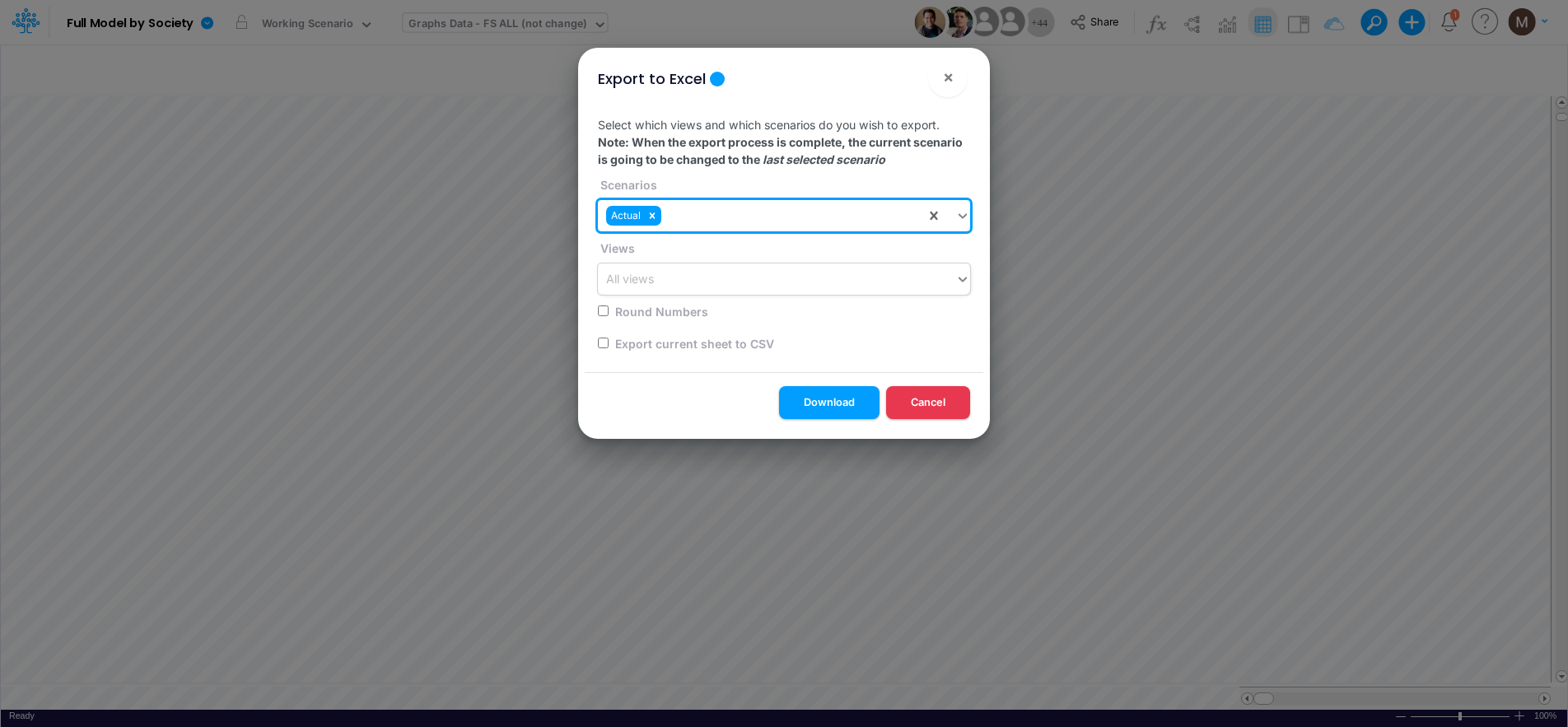
click at [654, 280] on div "All views" at bounding box center [630, 280] width 48 height 17
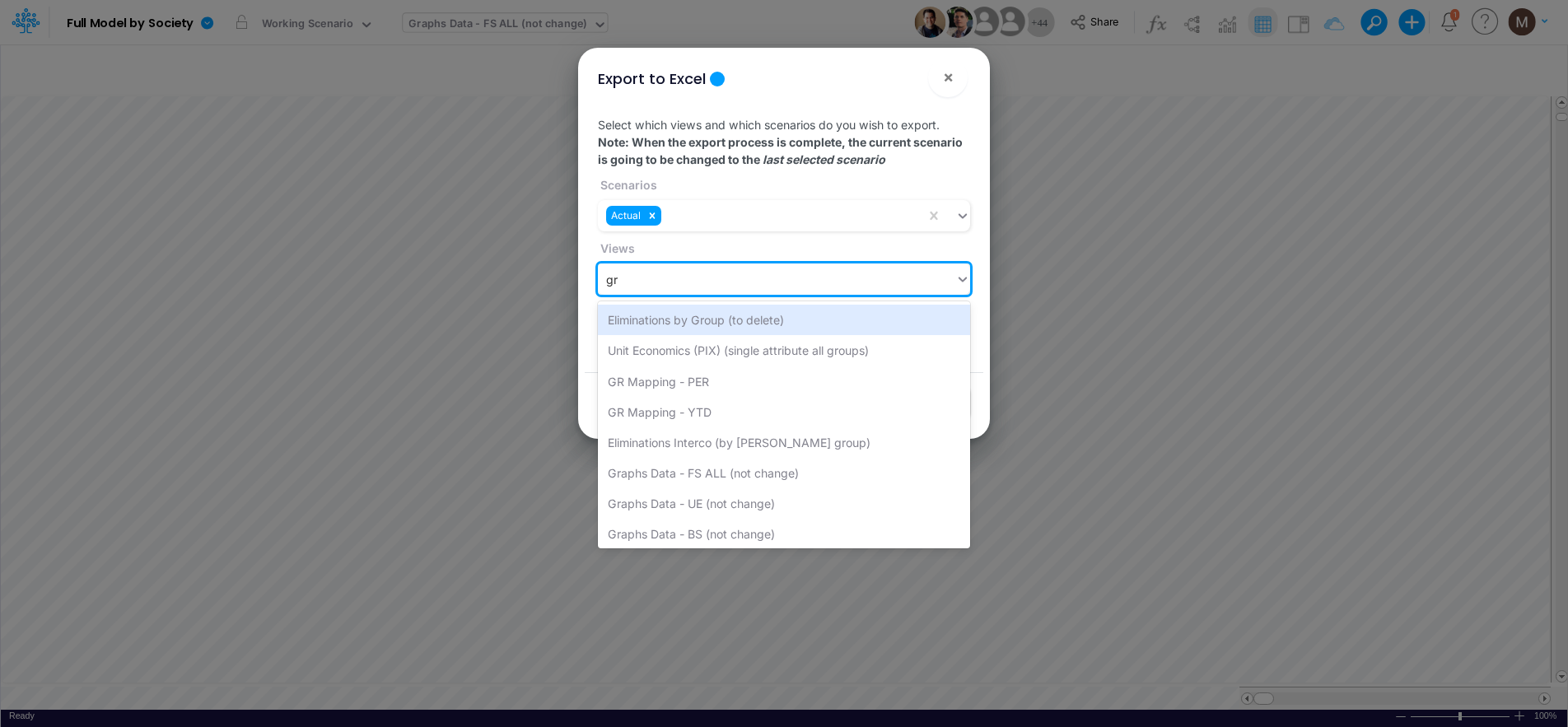
type input "gra"
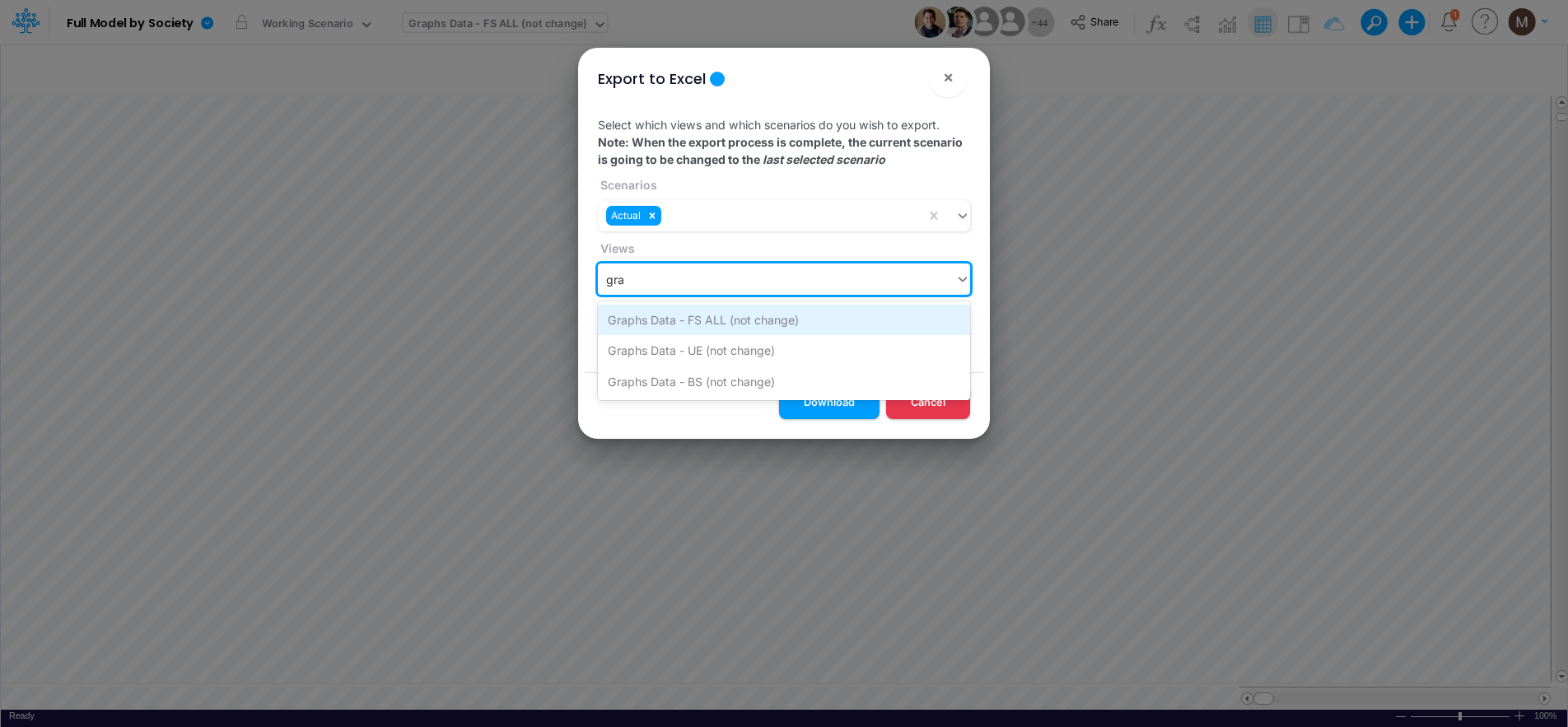
click at [652, 315] on div "Graphs Data - FS ALL (not change)" at bounding box center [784, 320] width 372 height 30
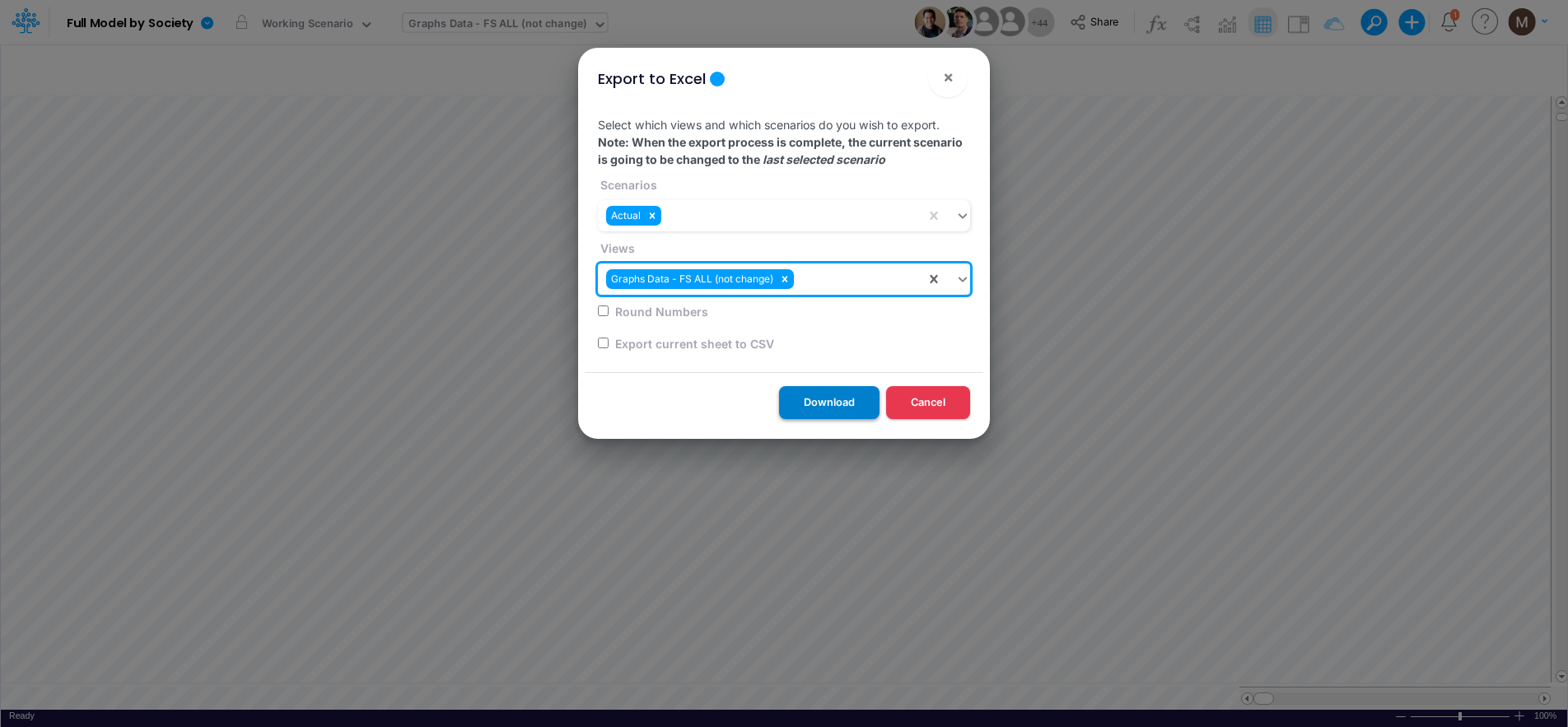
click at [813, 398] on button "Download" at bounding box center [829, 402] width 101 height 32
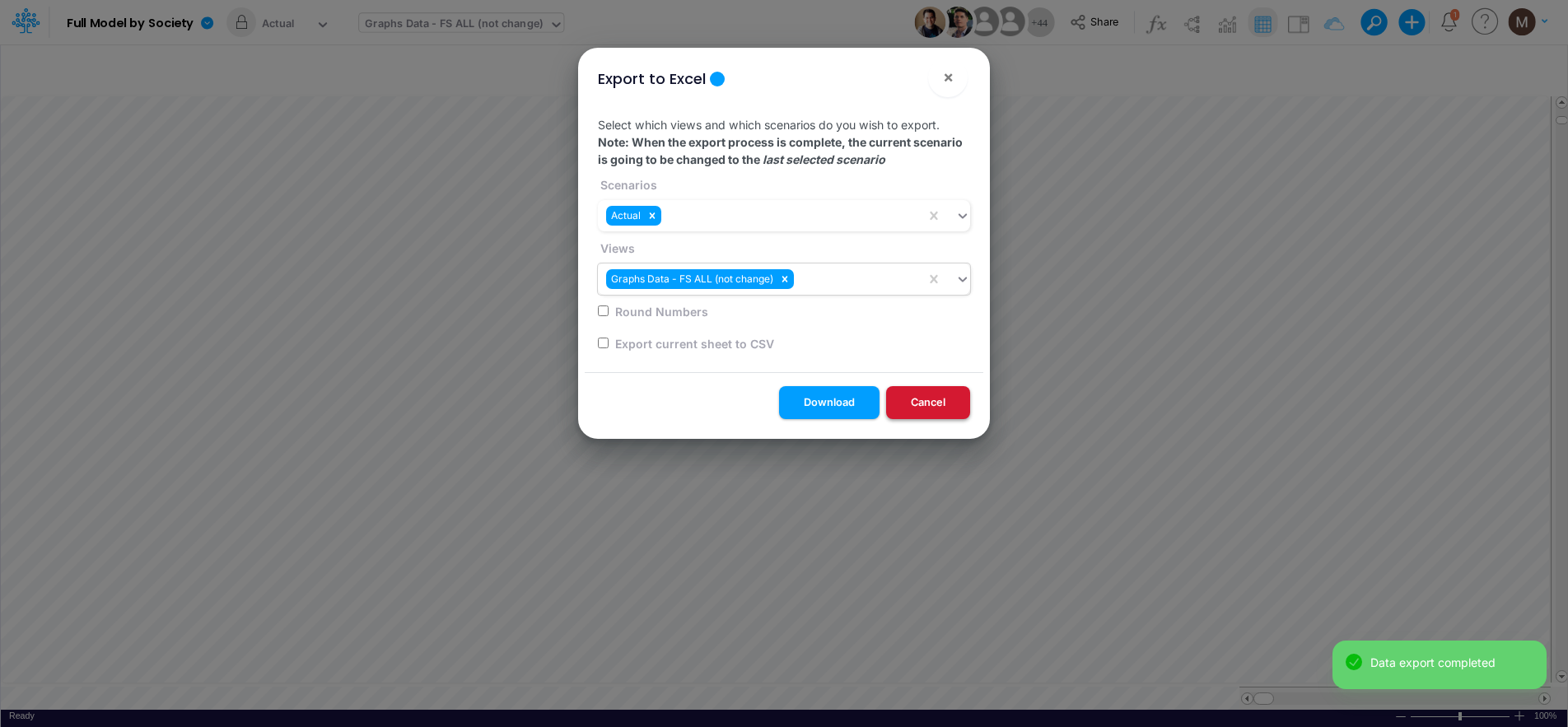
click at [926, 401] on button "Cancel" at bounding box center [928, 402] width 84 height 32
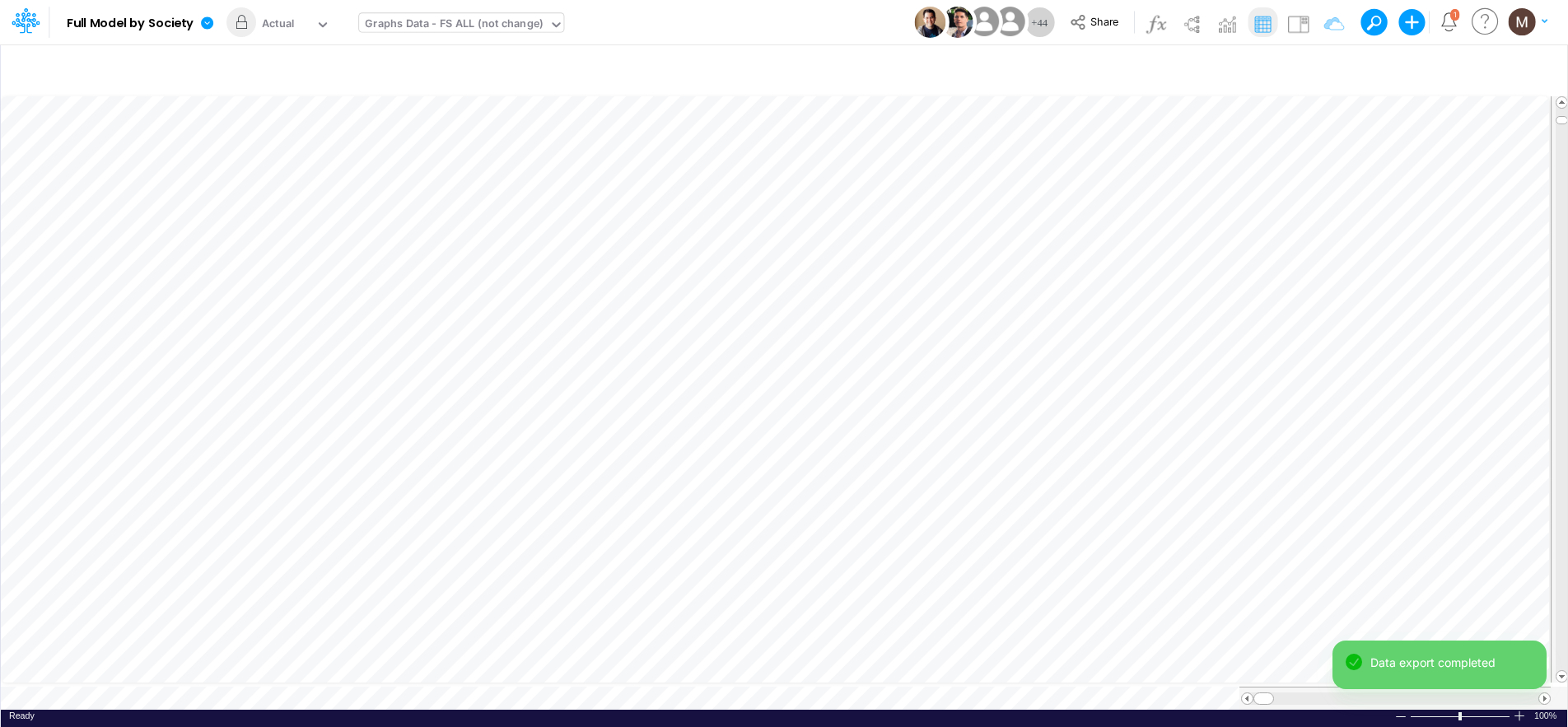
scroll to position [8, 1]
click at [1546, 693] on span at bounding box center [1544, 698] width 10 height 10
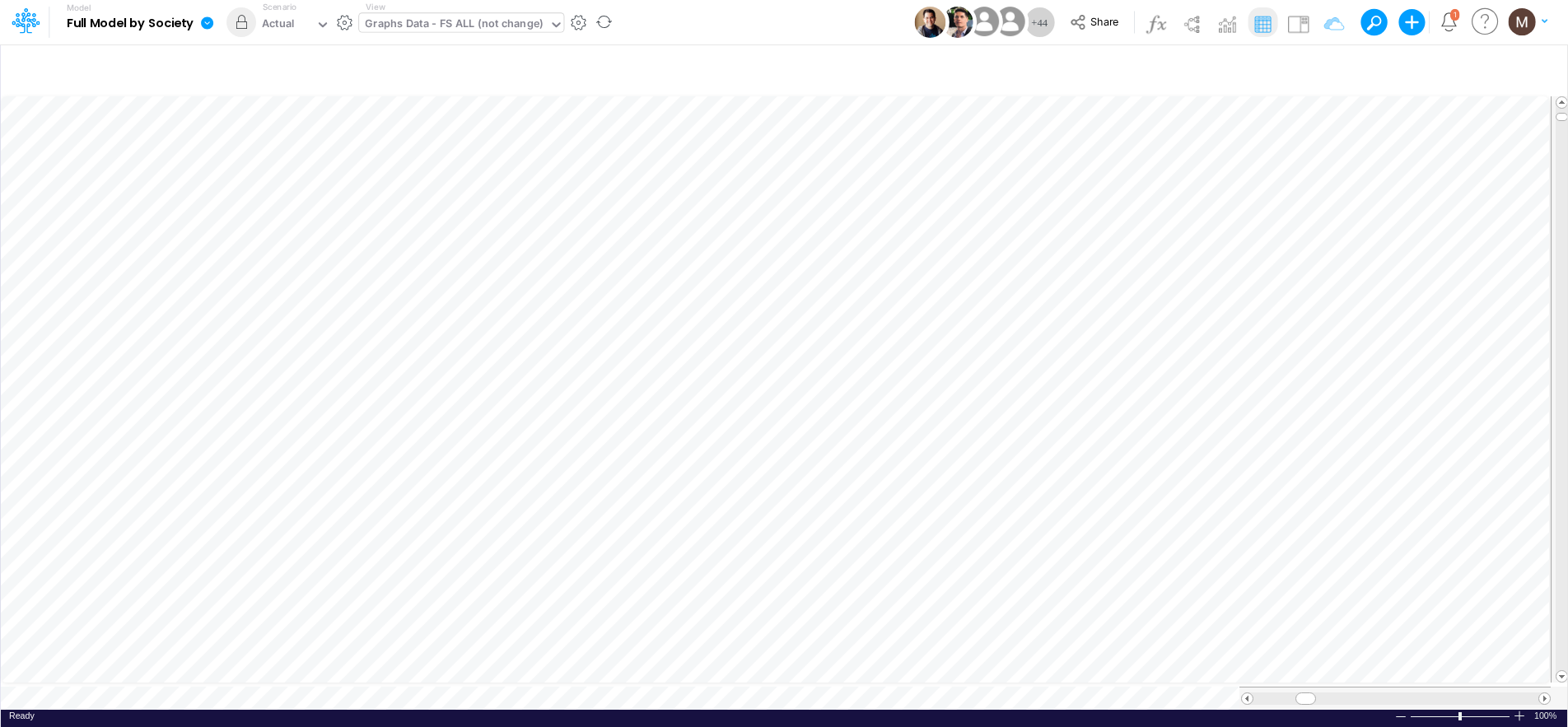
click at [202, 24] on icon at bounding box center [206, 22] width 12 height 12
click at [260, 145] on button "Export" at bounding box center [289, 144] width 176 height 27
click at [443, 157] on button "Excel" at bounding box center [466, 153] width 176 height 25
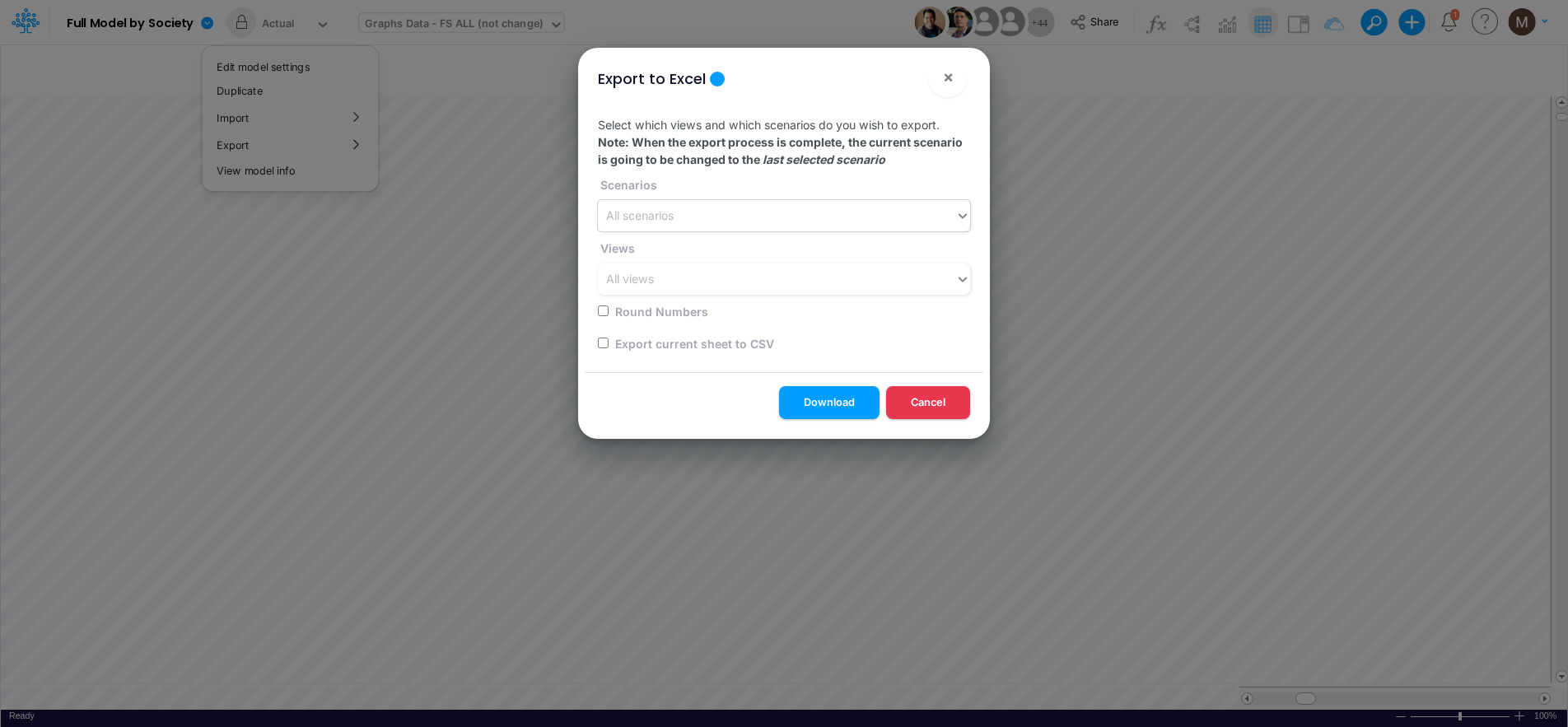
click at [719, 218] on div "All scenarios" at bounding box center [777, 216] width 358 height 27
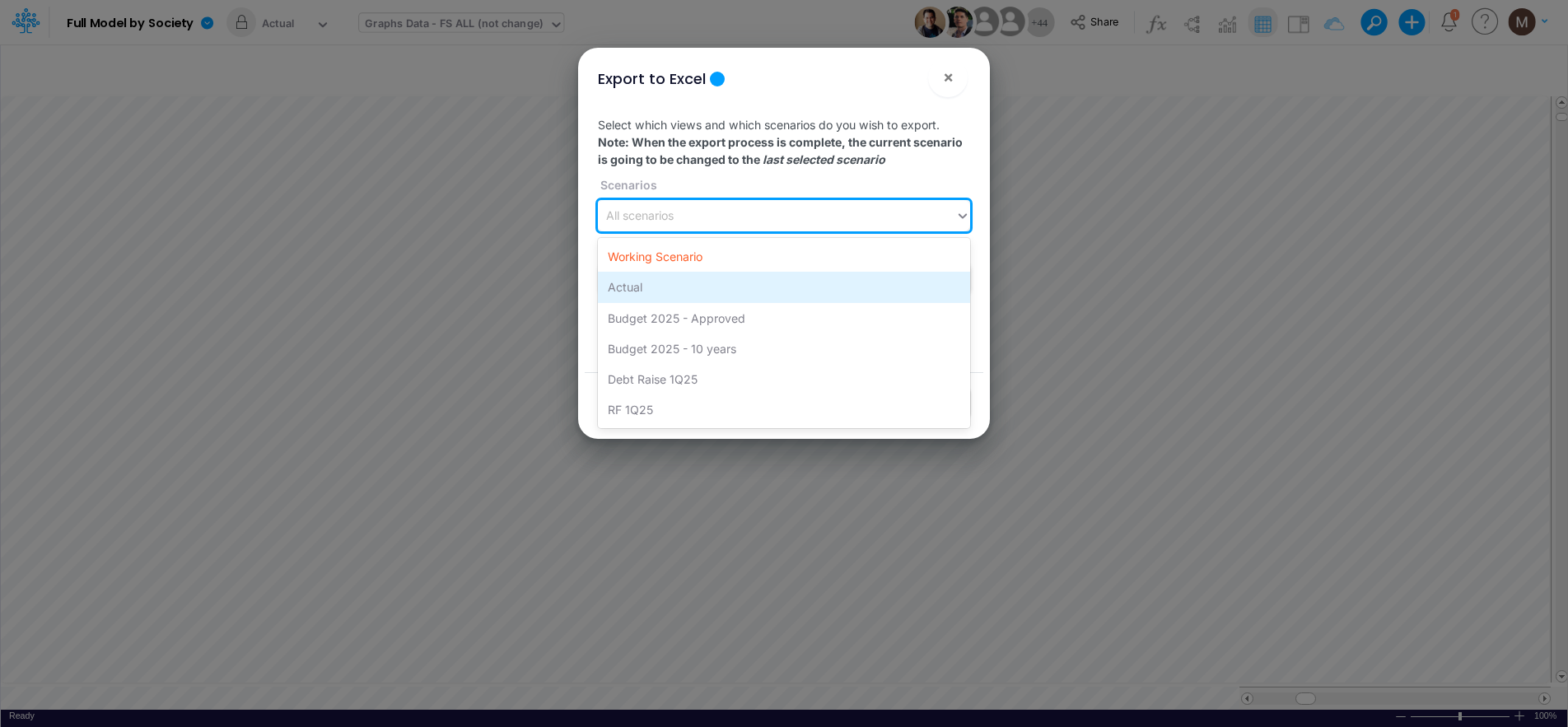
click at [709, 293] on div "Actual" at bounding box center [784, 287] width 372 height 30
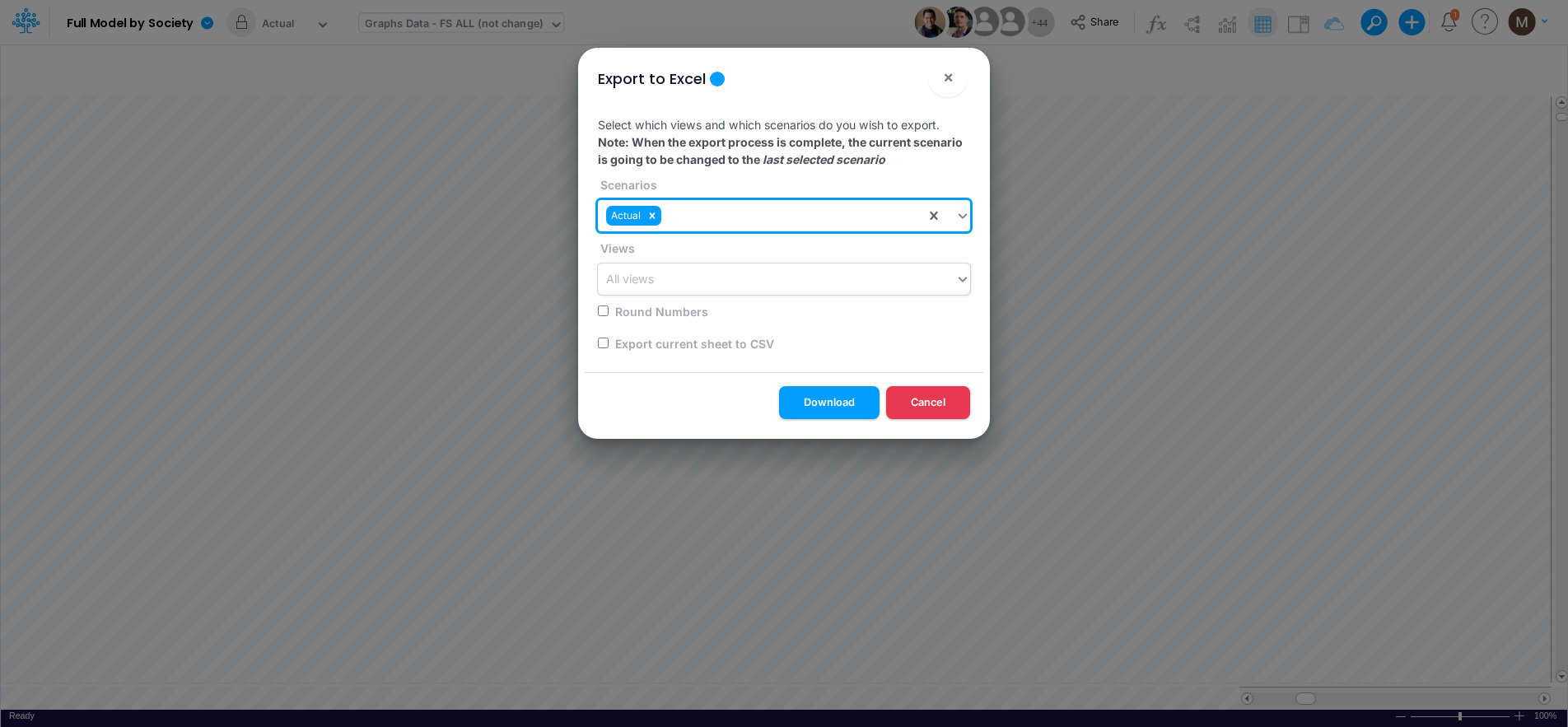
click at [747, 283] on div "All views" at bounding box center [777, 280] width 358 height 27
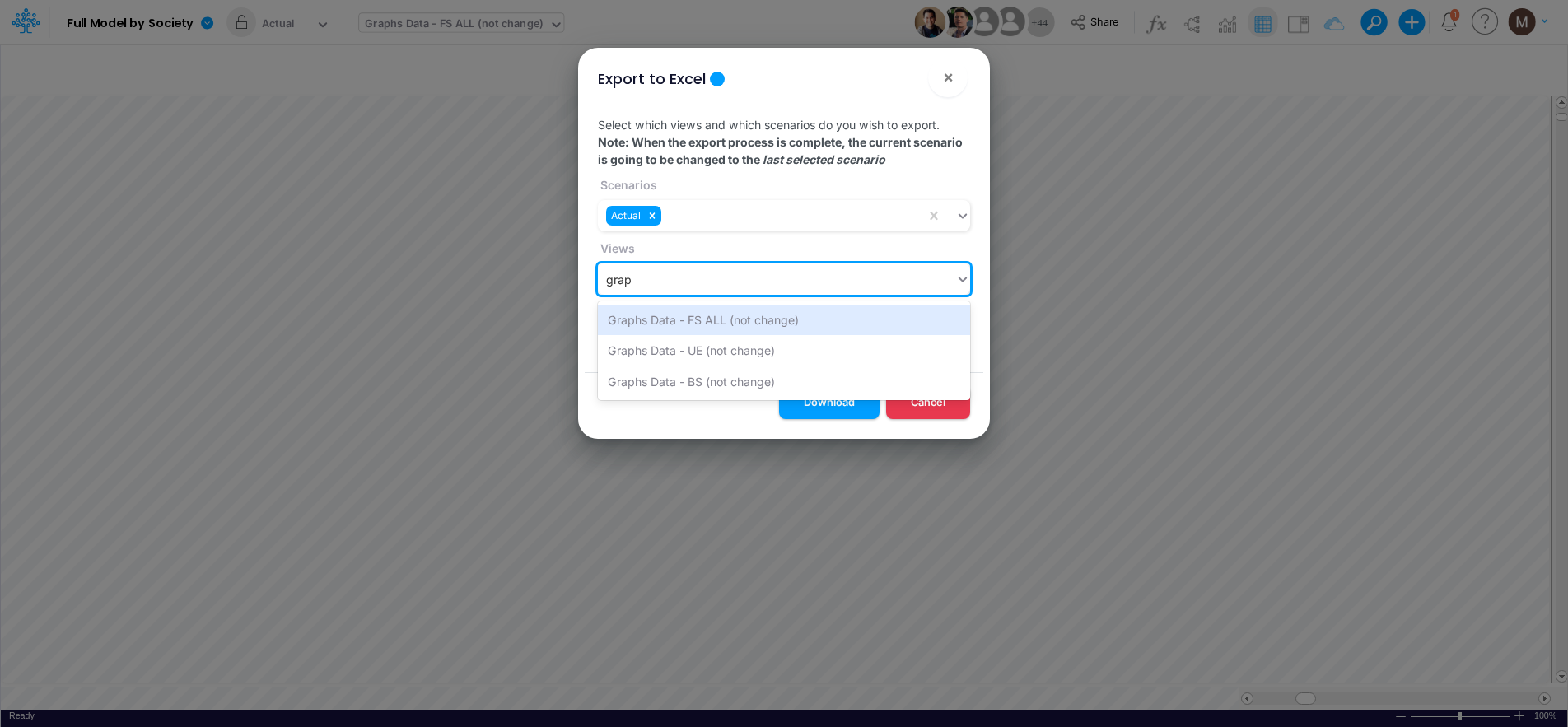
type input "graph"
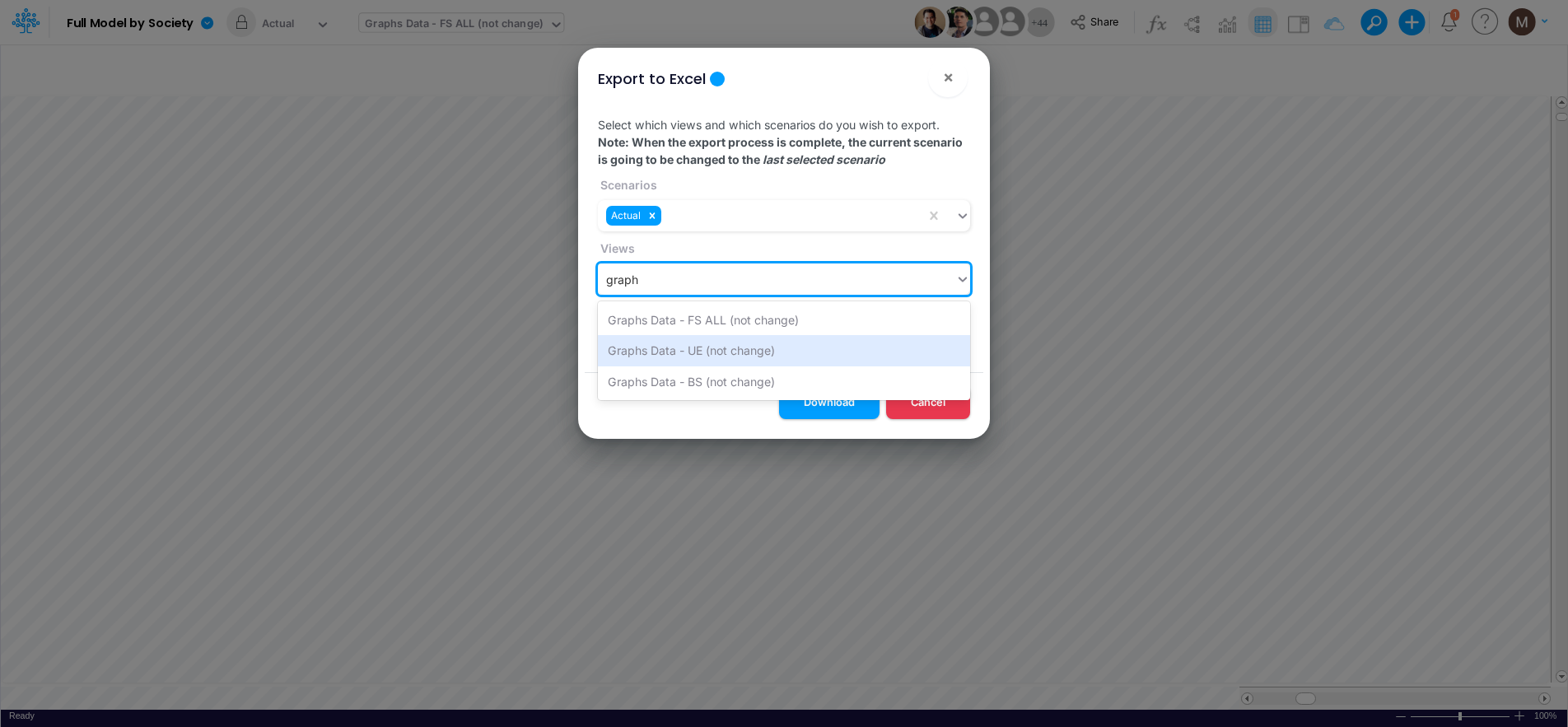
click at [779, 337] on div "Graphs Data - UE (not change)" at bounding box center [784, 350] width 372 height 30
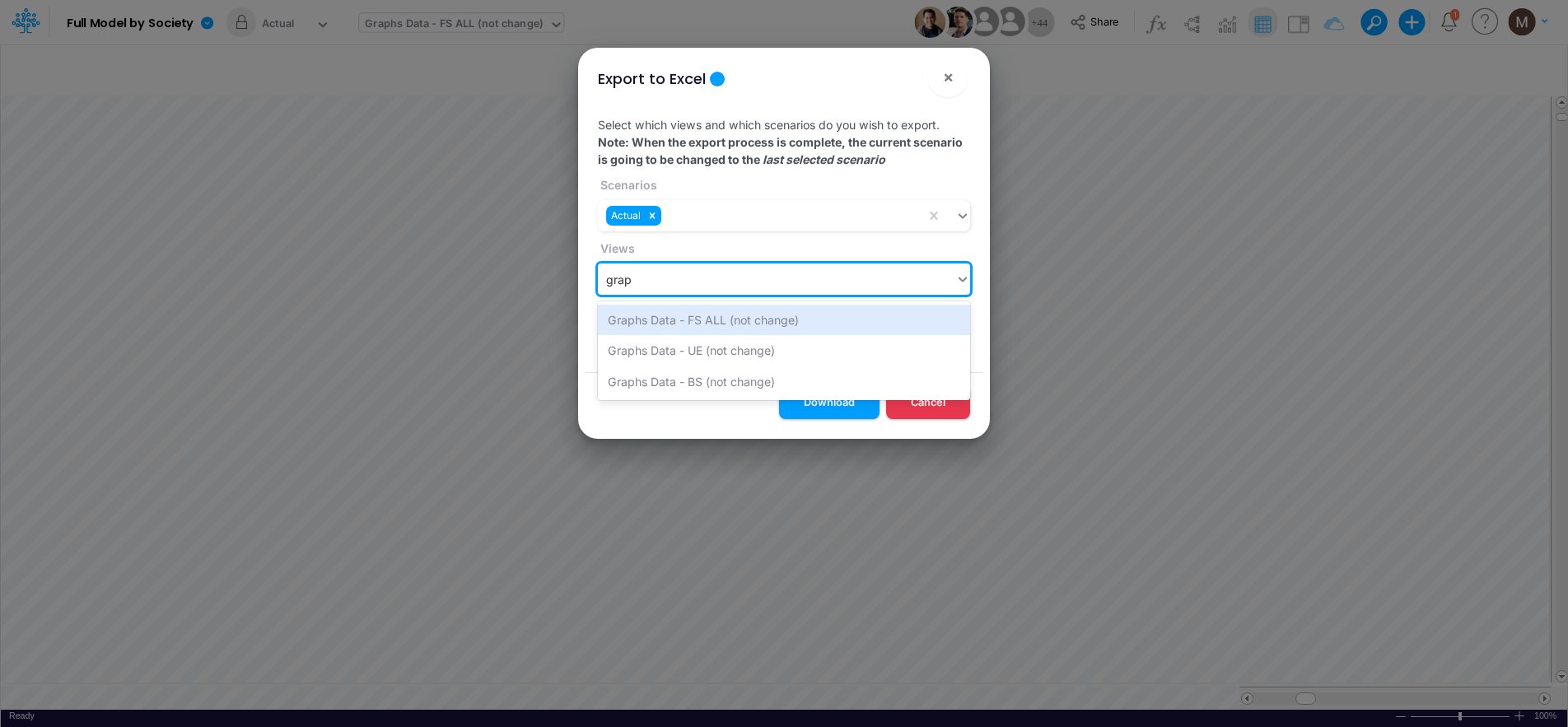
type input "graph"
click at [774, 318] on div "Graphs Data - FS ALL (not change)" at bounding box center [784, 320] width 372 height 30
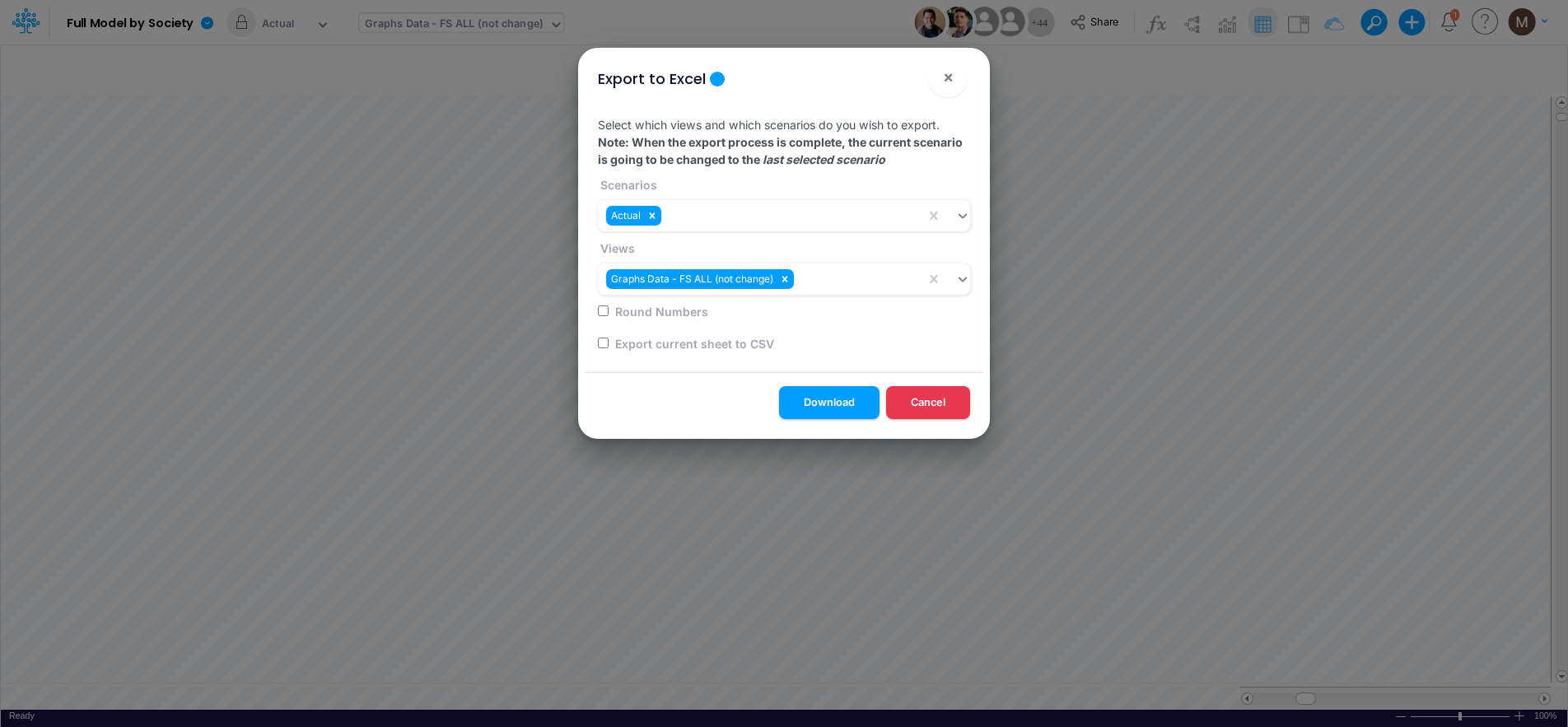
click at [606, 345] on input "checkbox" at bounding box center [603, 343] width 10 height 10
checkbox input "true"
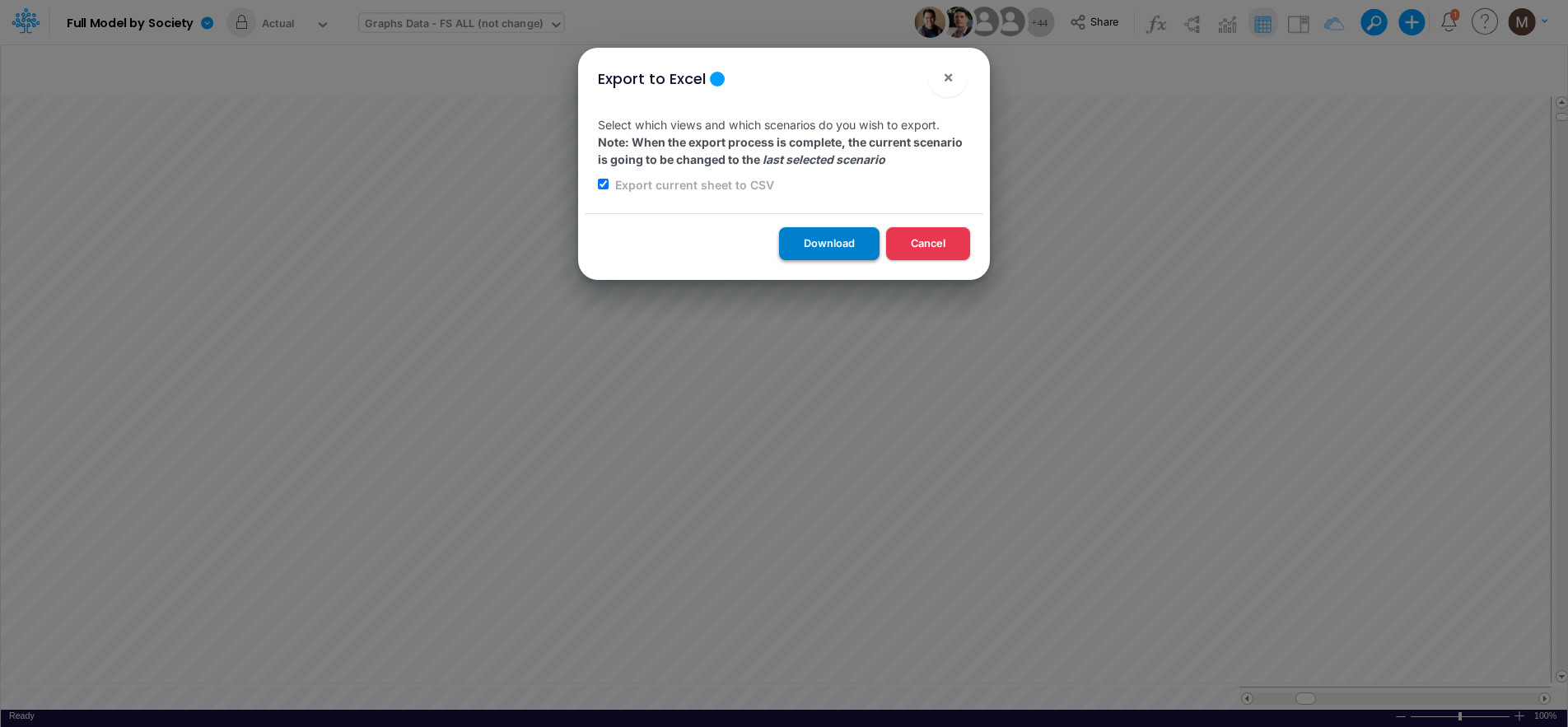
click at [821, 248] on button "Download" at bounding box center [829, 243] width 101 height 32
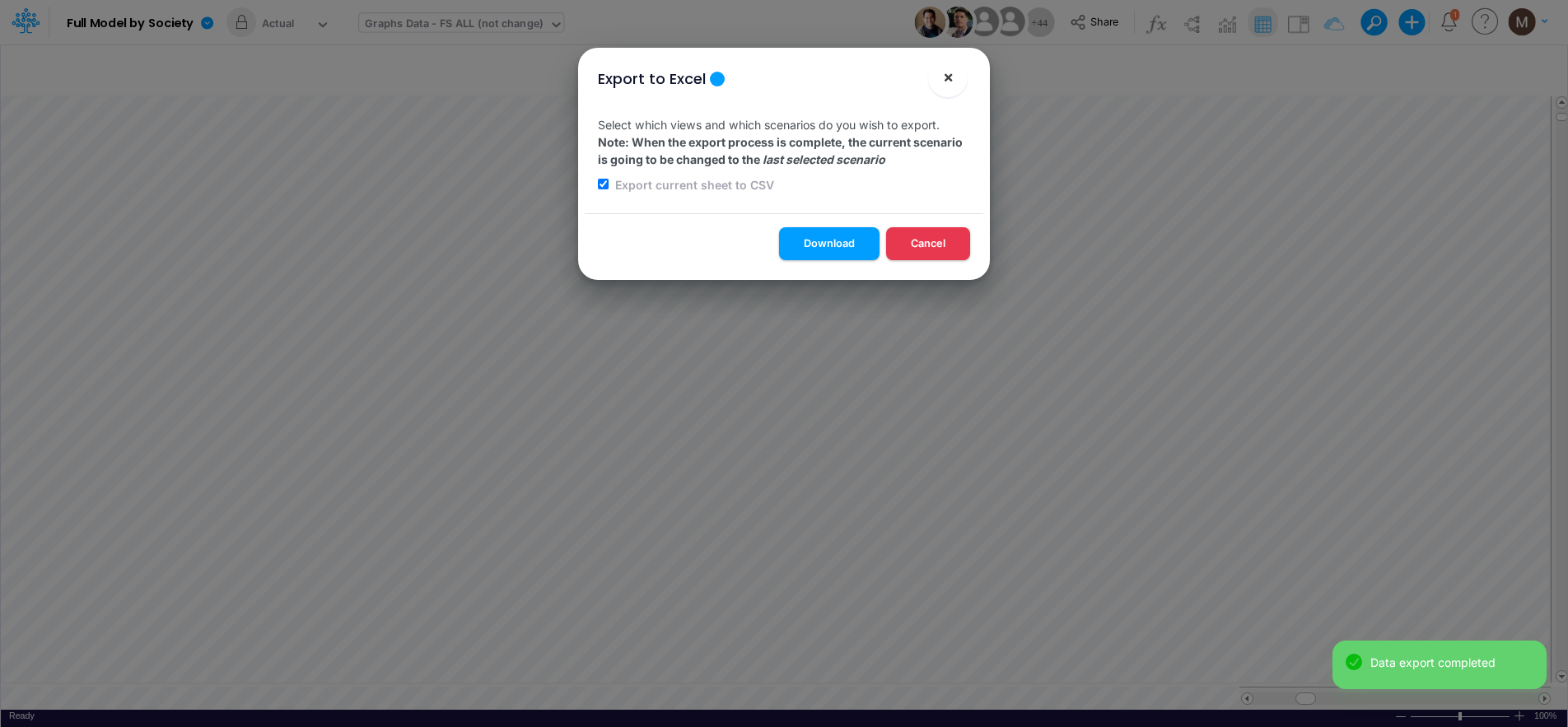
click at [946, 80] on span "×" at bounding box center [947, 76] width 10 height 20
